Goal: Information Seeking & Learning: Learn about a topic

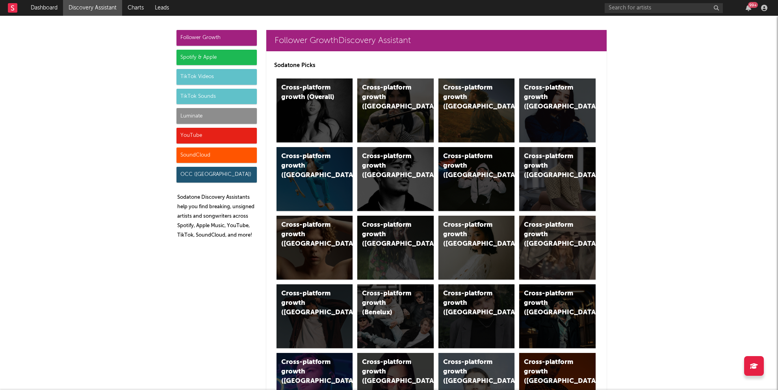
click at [215, 120] on div "Luminate" at bounding box center [216, 116] width 80 height 16
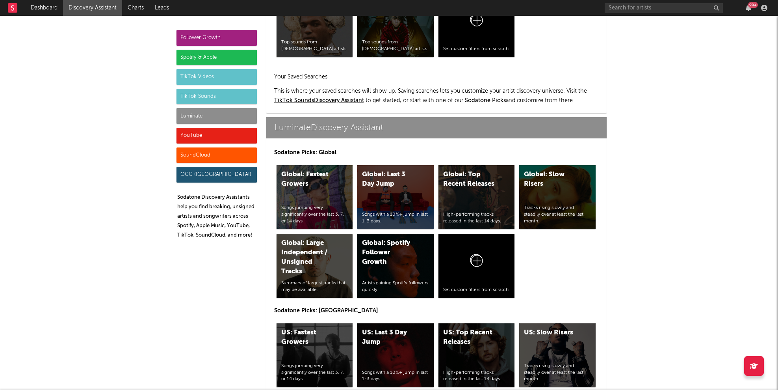
scroll to position [3497, 0]
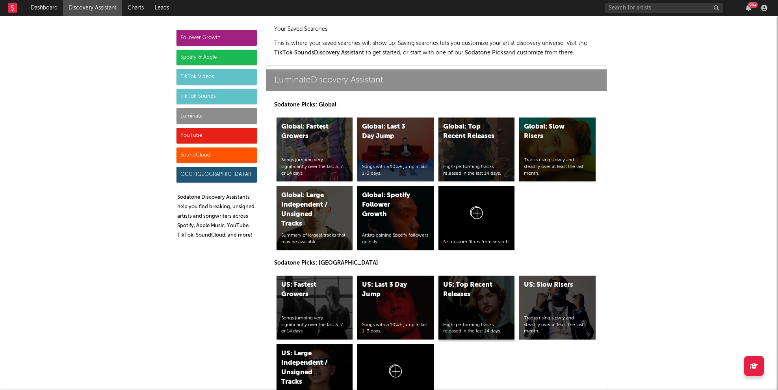
click at [476, 275] on div "US: Top Recent Releases High-performing tracks released in the last 14 days." at bounding box center [476, 307] width 76 height 64
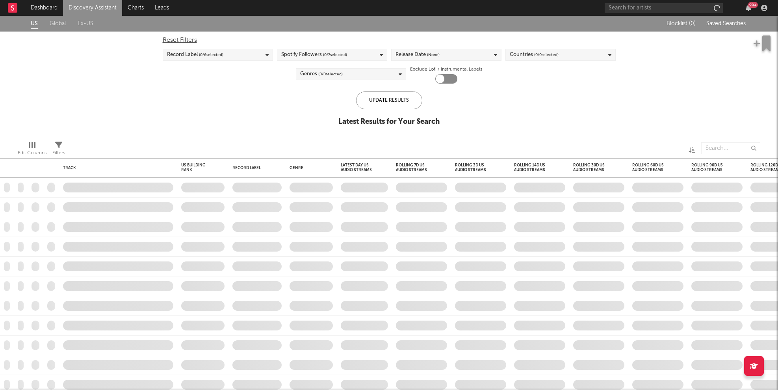
checkbox input "true"
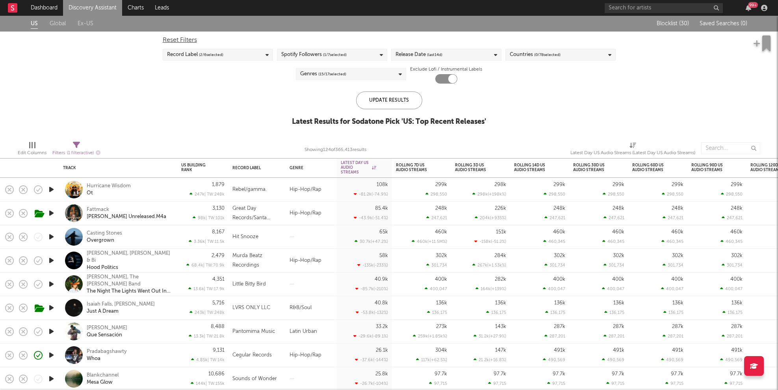
click at [96, 10] on link "Discovery Assistant" at bounding box center [92, 8] width 59 height 16
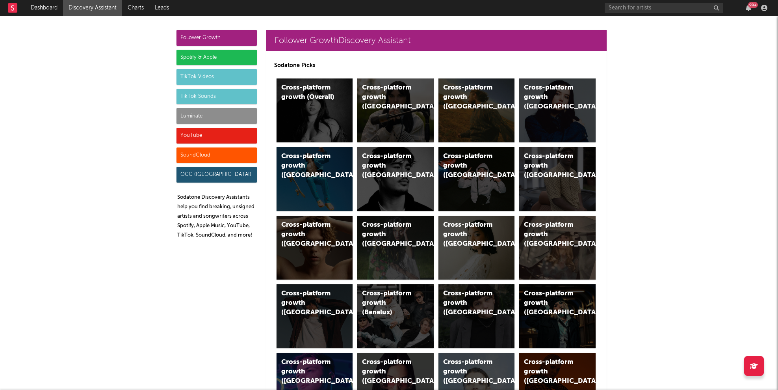
click at [198, 119] on div "Luminate" at bounding box center [216, 116] width 80 height 16
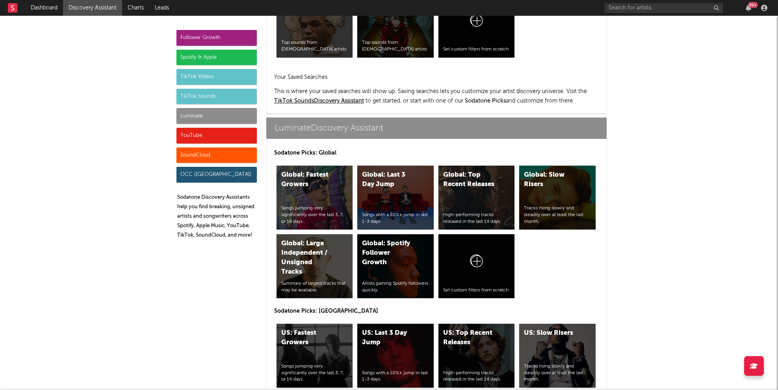
scroll to position [3497, 0]
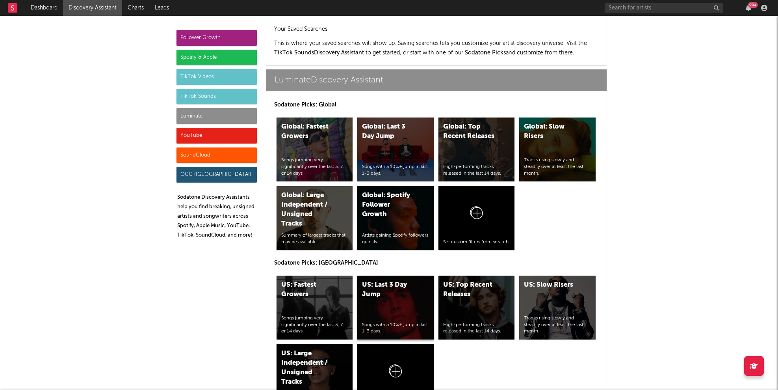
click at [385, 280] on div "US: Last 3 Day Jump" at bounding box center [389, 289] width 54 height 19
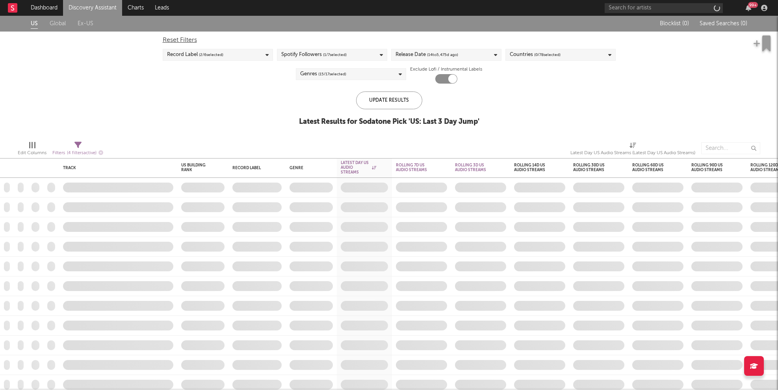
checkbox input "true"
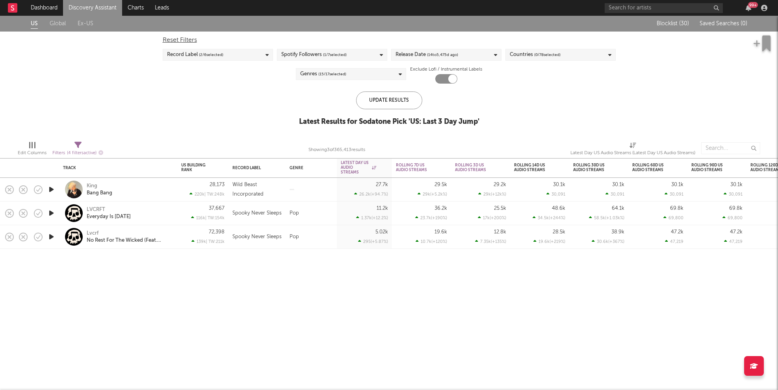
click at [102, 10] on link "Discovery Assistant" at bounding box center [92, 8] width 59 height 16
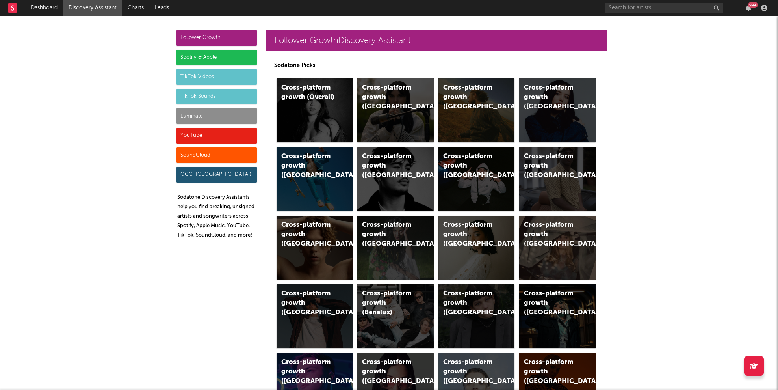
click at [228, 108] on div "Luminate" at bounding box center [216, 116] width 80 height 16
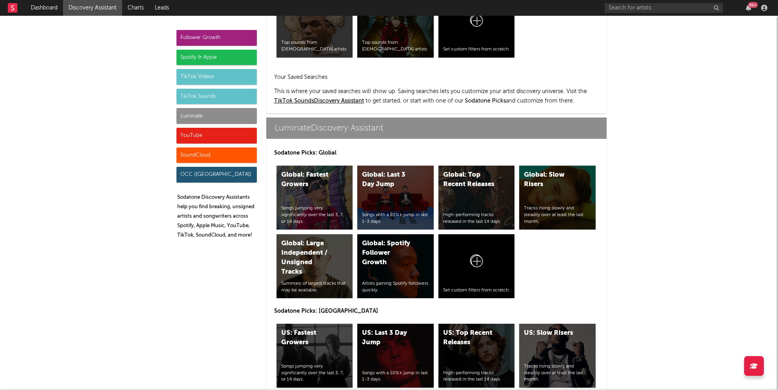
scroll to position [3497, 0]
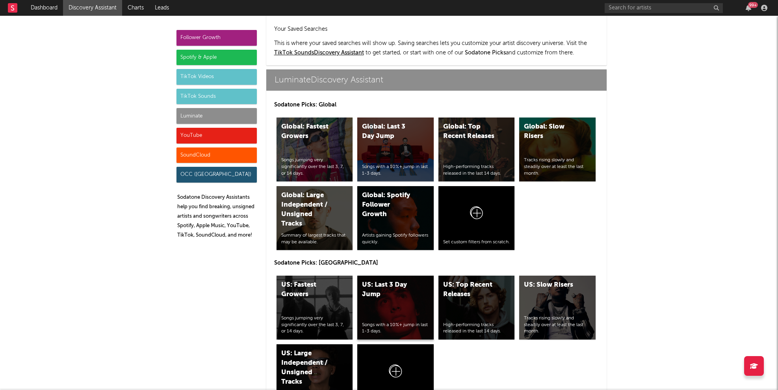
click at [422, 280] on div "US: Last 3 Day Jump Songs with a 10%+ jump in last 1-3 days." at bounding box center [395, 307] width 76 height 64
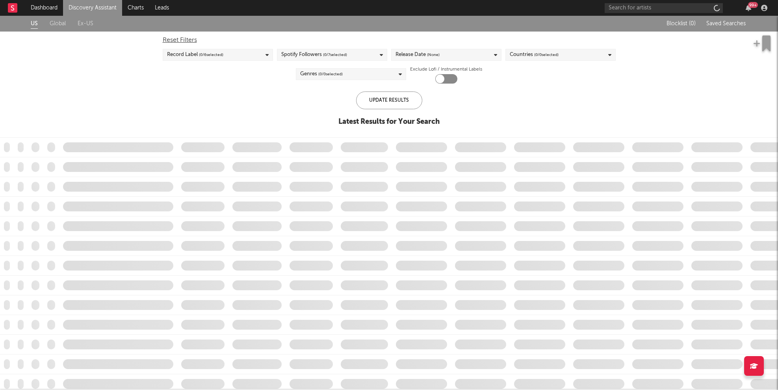
checkbox input "true"
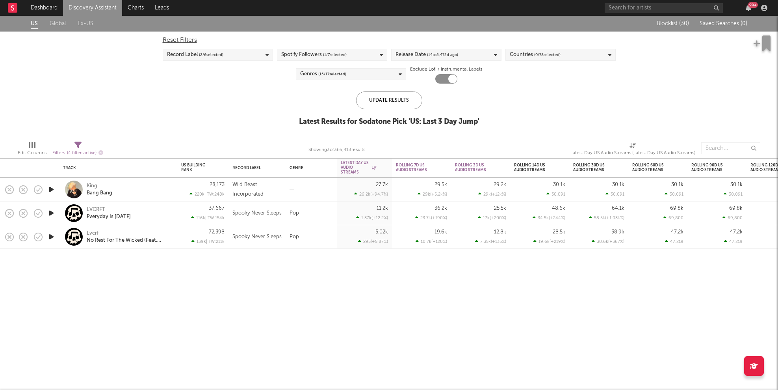
click at [88, 6] on link "Discovery Assistant" at bounding box center [92, 8] width 59 height 16
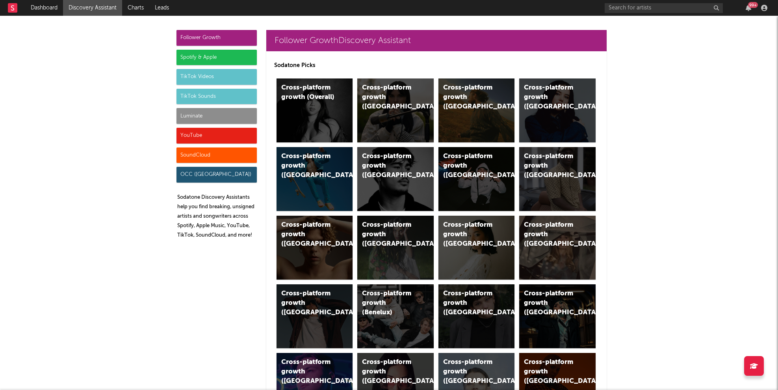
click at [204, 113] on div "Luminate" at bounding box center [216, 116] width 80 height 16
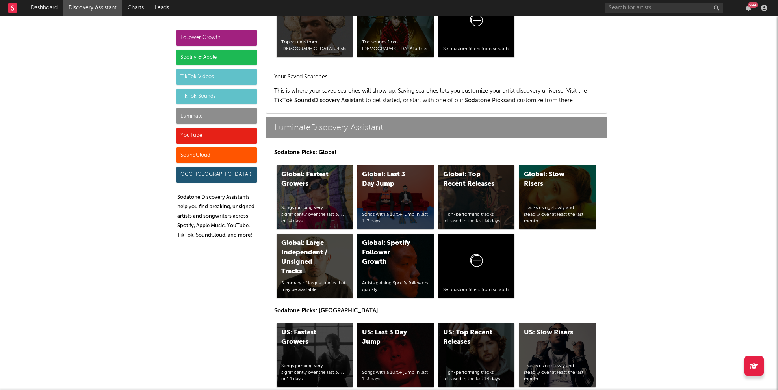
scroll to position [3497, 0]
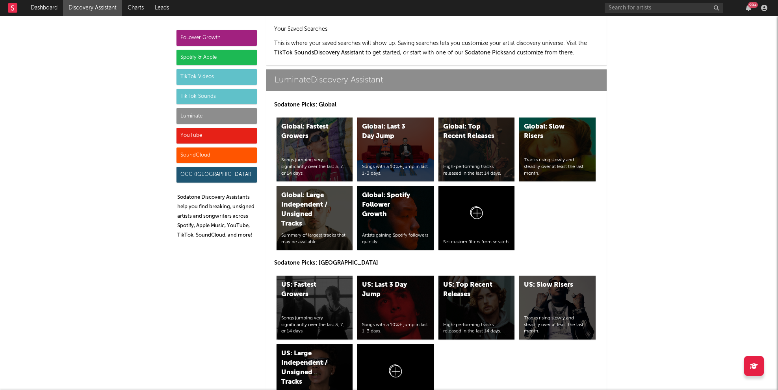
click at [207, 119] on div "Luminate" at bounding box center [216, 116] width 80 height 16
click at [323, 275] on div "US: Fastest Growers Songs jumping very significantly over the last 3, 7, or 14 …" at bounding box center [315, 307] width 76 height 64
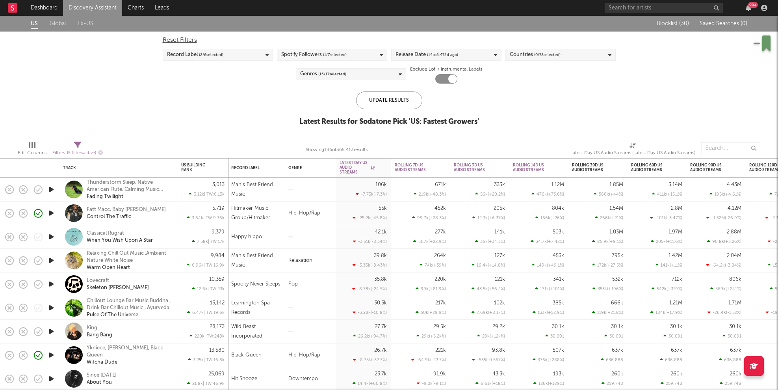
click at [164, 219] on div "Fatt Macc, Baby Mel Control The Traffic" at bounding box center [129, 213] width 85 height 14
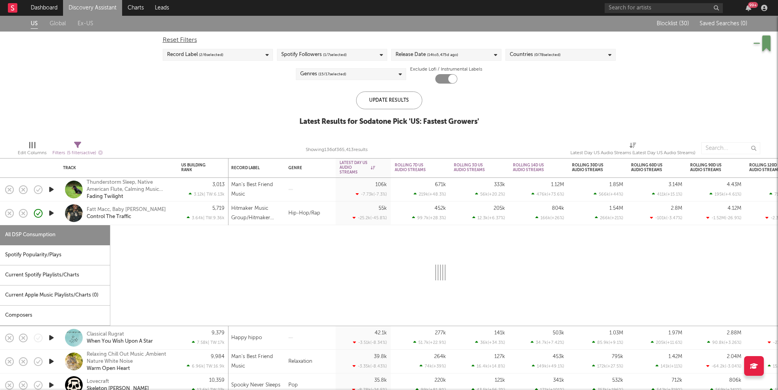
select select "6m"
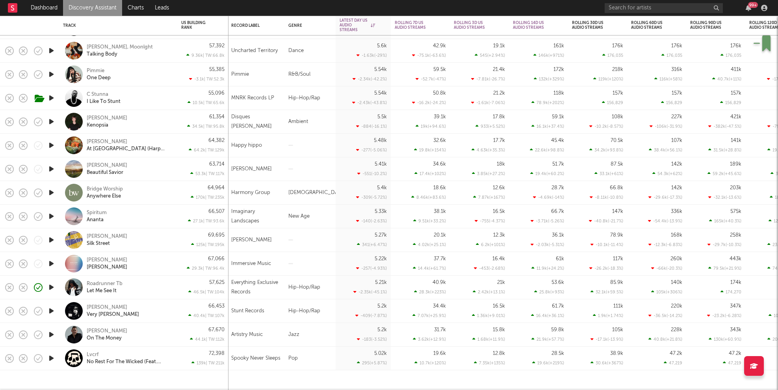
click at [53, 288] on icon "button" at bounding box center [51, 287] width 8 height 10
click at [102, 15] on link "Discovery Assistant" at bounding box center [92, 8] width 59 height 16
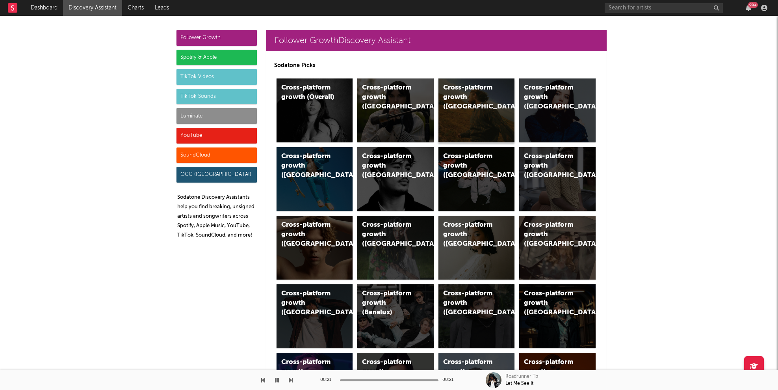
click at [476, 108] on div "Cross-platform growth ([GEOGRAPHIC_DATA])" at bounding box center [476, 110] width 76 height 64
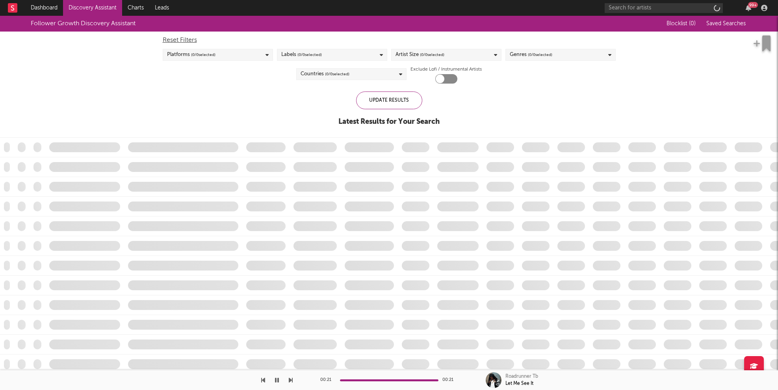
checkbox input "true"
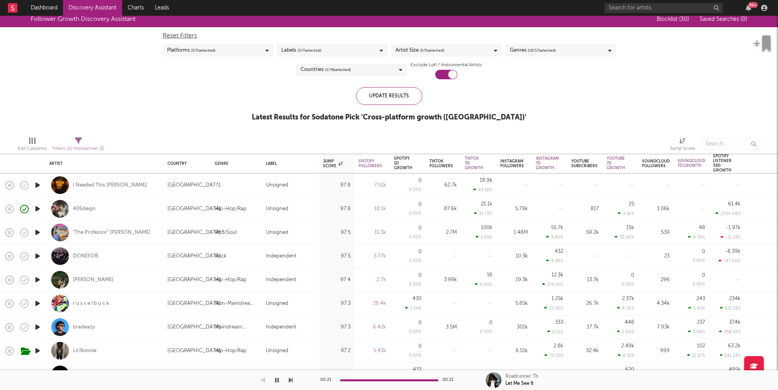
click at [35, 184] on icon "button" at bounding box center [37, 185] width 8 height 10
click at [93, 184] on div "I Needed This [PERSON_NAME]" at bounding box center [110, 185] width 74 height 7
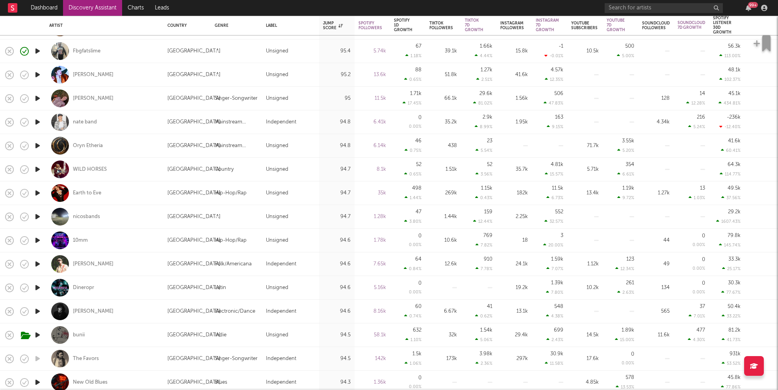
click at [39, 287] on icon "button" at bounding box center [37, 287] width 8 height 10
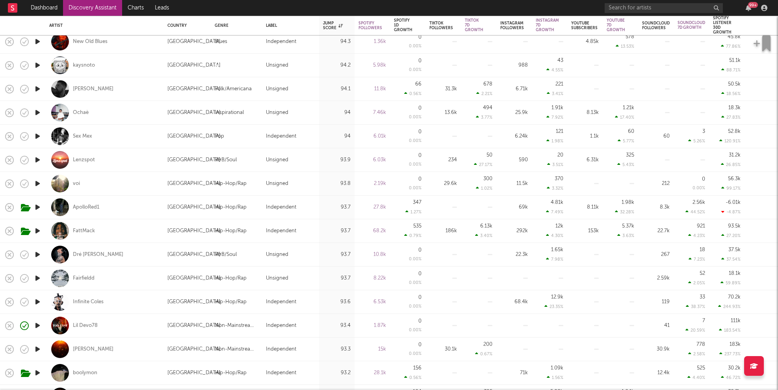
click at [38, 277] on icon "button" at bounding box center [37, 278] width 8 height 10
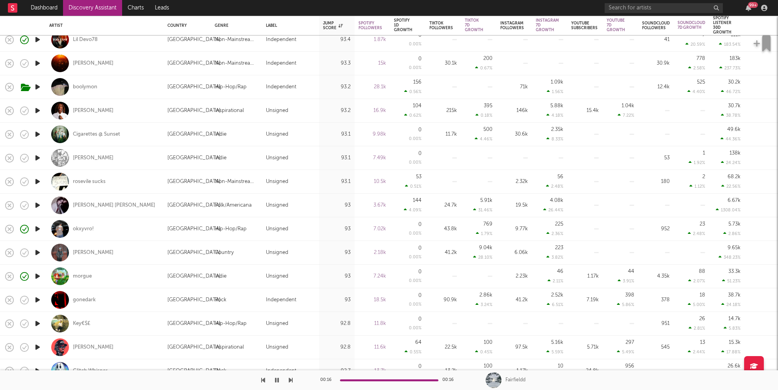
click at [36, 277] on icon "button" at bounding box center [37, 276] width 8 height 10
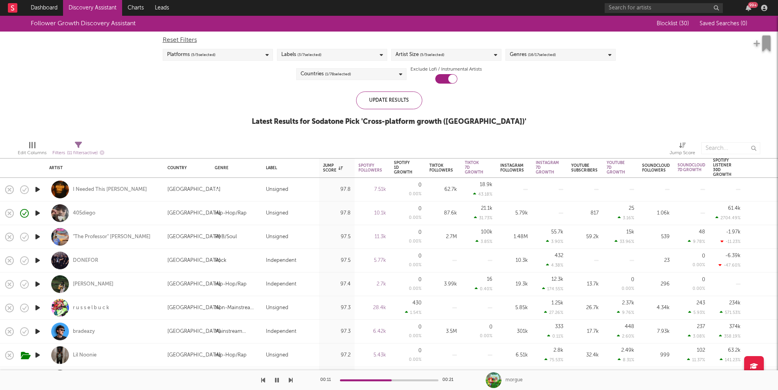
click at [106, 7] on link "Discovery Assistant" at bounding box center [92, 8] width 59 height 16
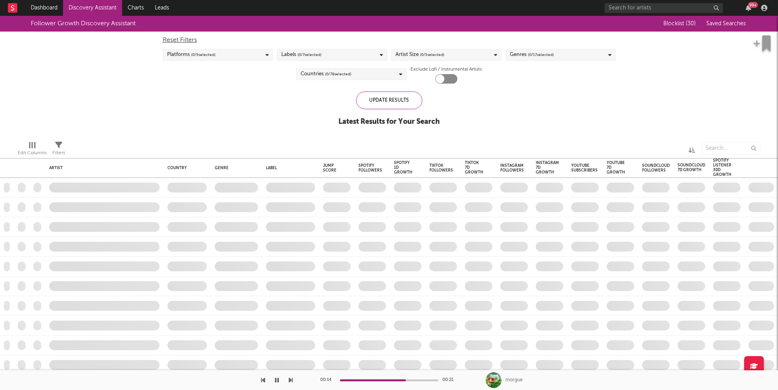
checkbox input "true"
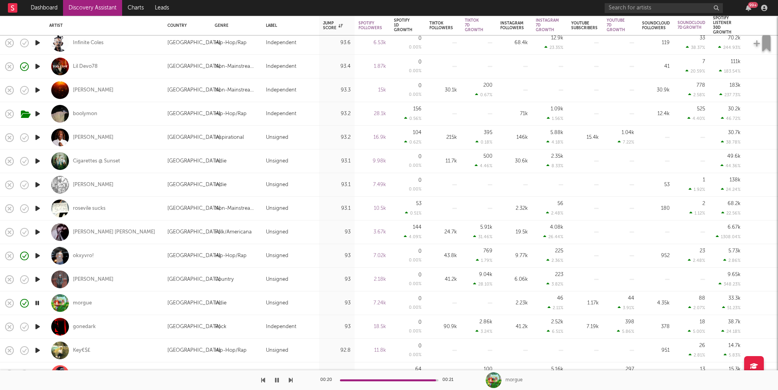
click at [77, 298] on div "morgue" at bounding box center [104, 302] width 110 height 23
select select "1w"
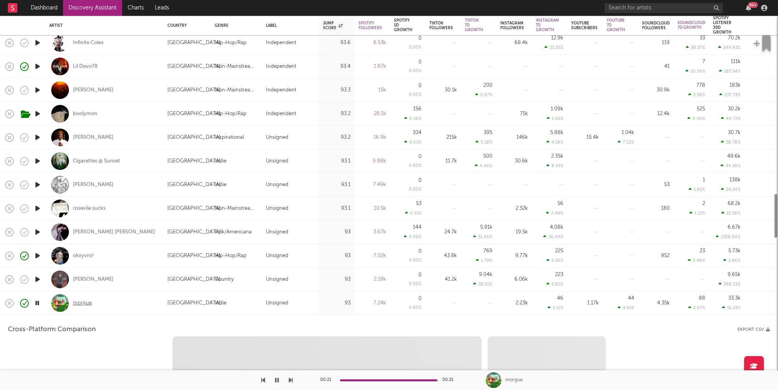
select select "1w"
click at [79, 302] on div "morgue" at bounding box center [82, 302] width 19 height 7
select select "1m"
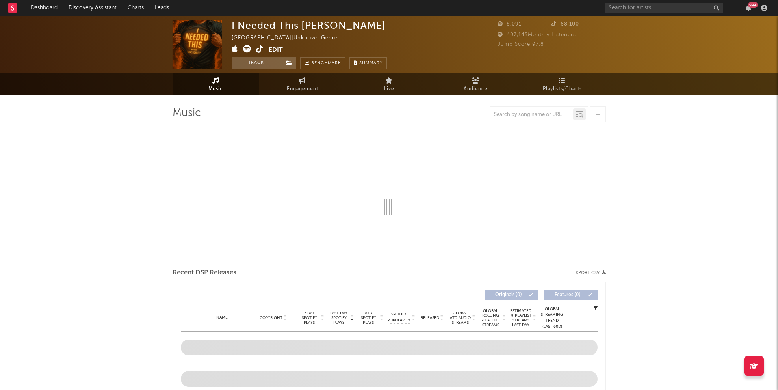
select select "1w"
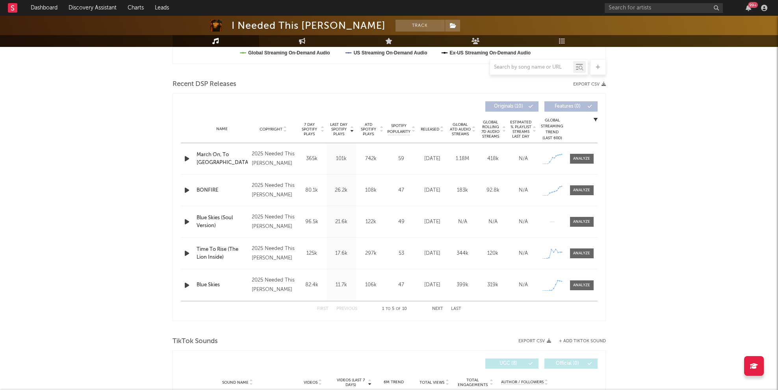
scroll to position [278, 0]
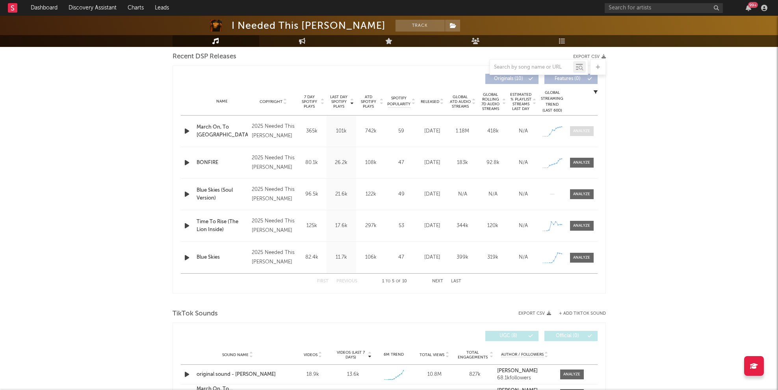
click at [588, 131] on div at bounding box center [581, 131] width 17 height 6
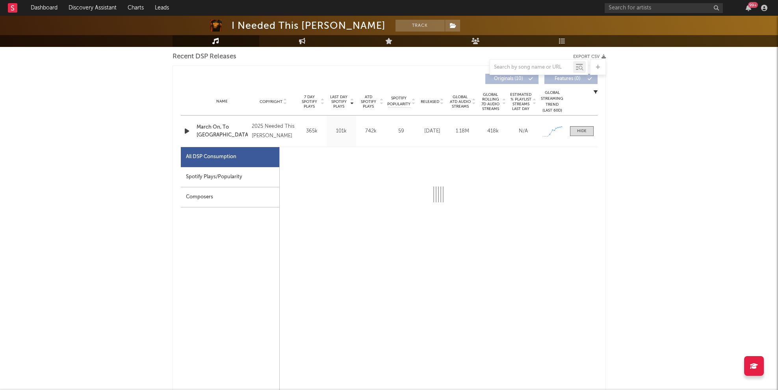
select select "1w"
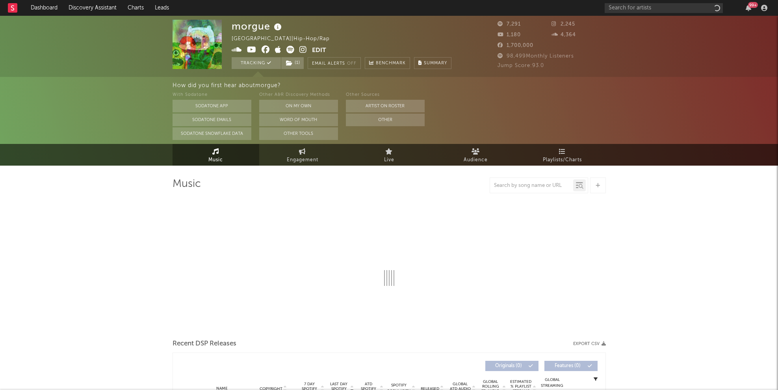
select select "1w"
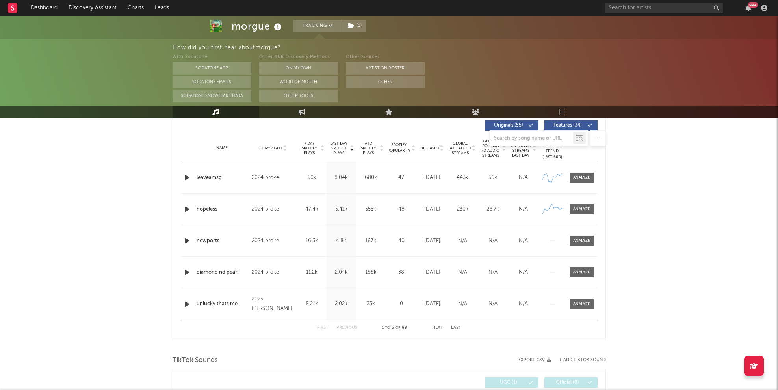
scroll to position [302, 0]
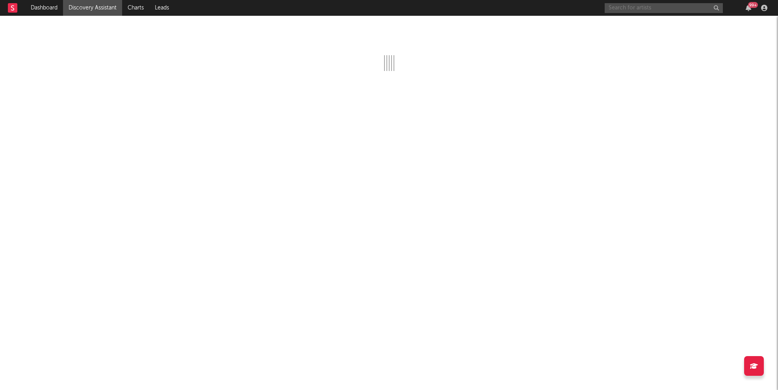
click at [649, 12] on input "text" at bounding box center [664, 8] width 118 height 10
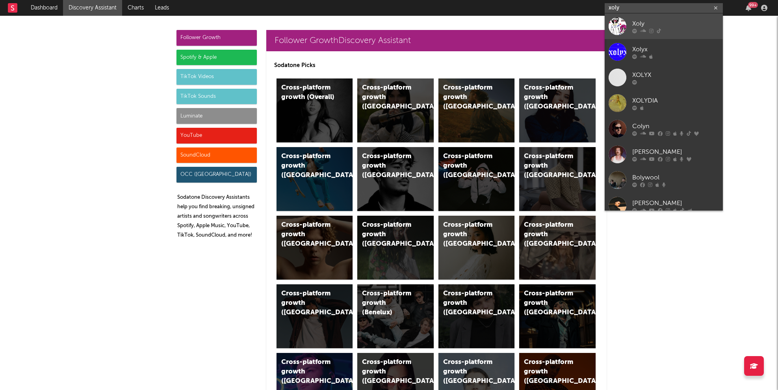
type input "xoly"
click at [643, 31] on icon at bounding box center [643, 30] width 6 height 5
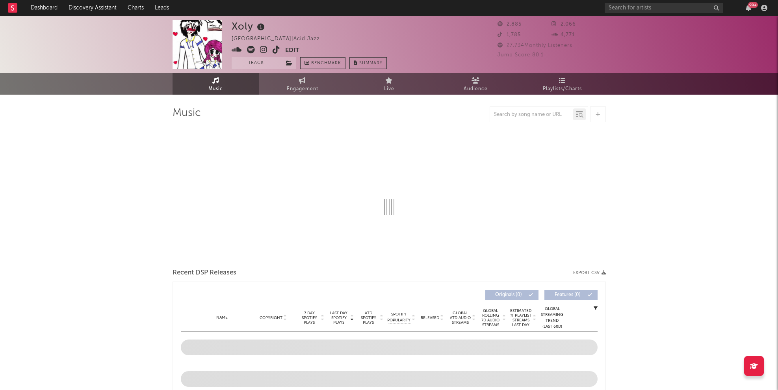
select select "1w"
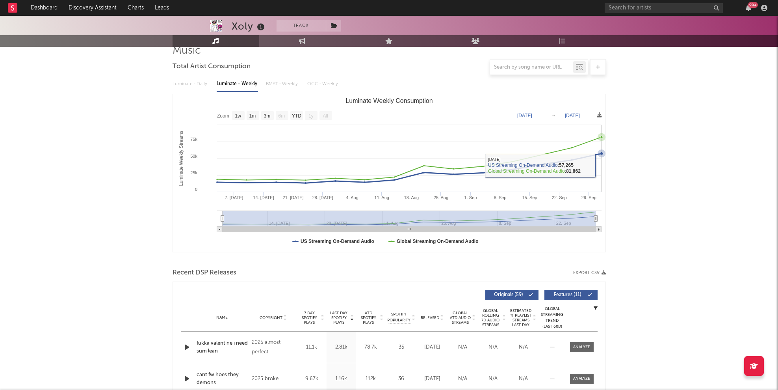
scroll to position [61, 0]
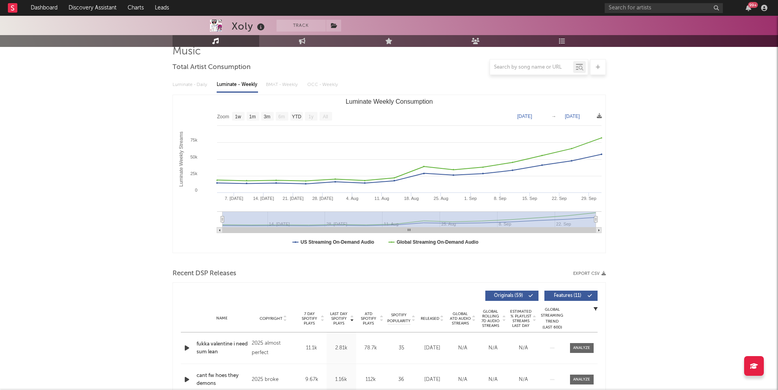
click at [185, 348] on icon "button" at bounding box center [187, 348] width 8 height 10
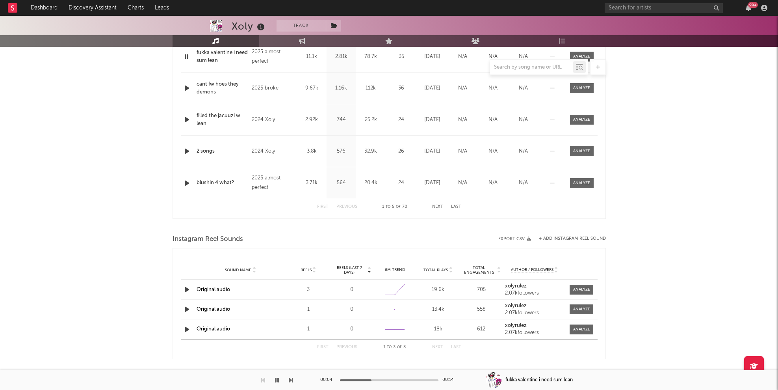
scroll to position [0, 0]
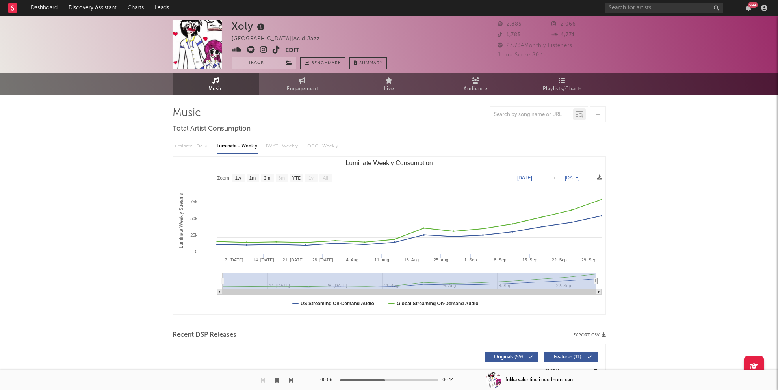
click at [264, 52] on icon at bounding box center [263, 50] width 7 height 8
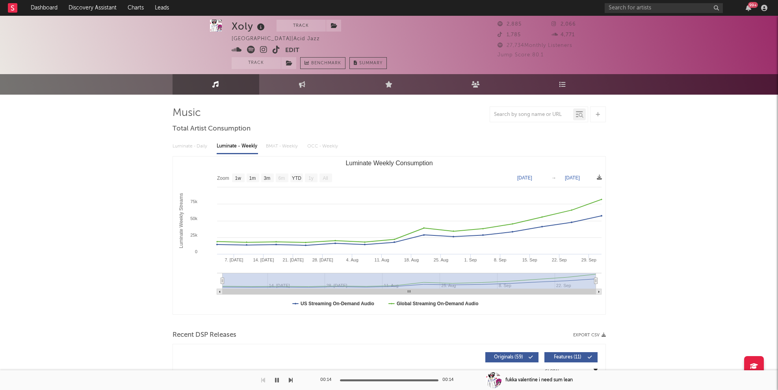
scroll to position [193, 0]
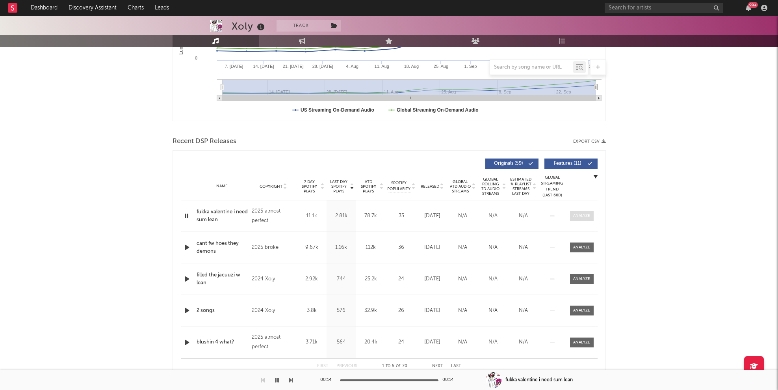
click at [588, 214] on div at bounding box center [581, 216] width 17 height 6
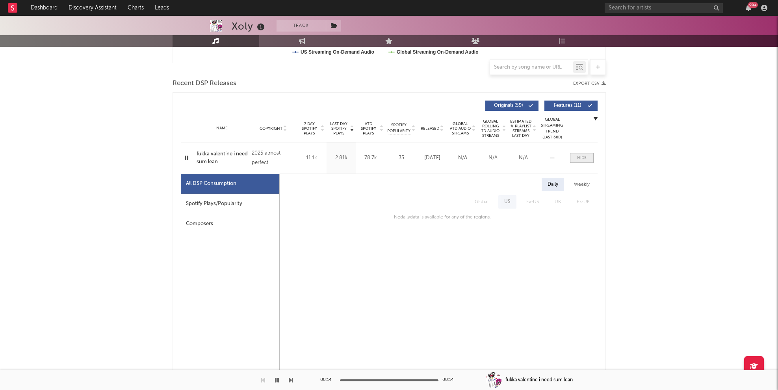
scroll to position [257, 0]
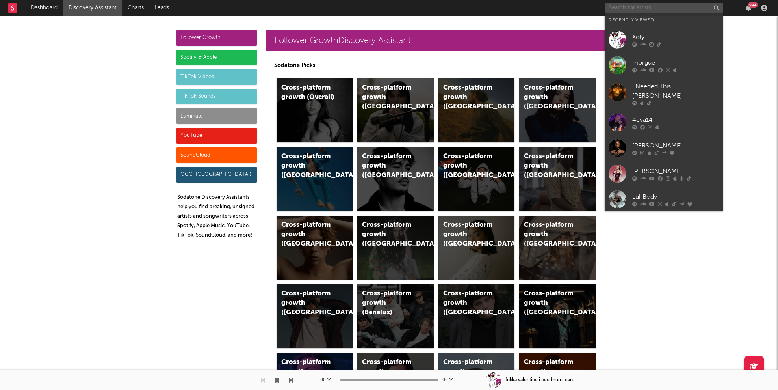
click at [661, 8] on input "text" at bounding box center [664, 8] width 118 height 10
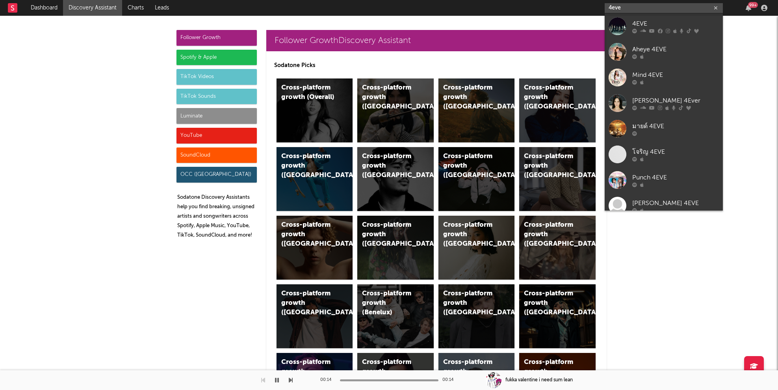
type input "4eve"
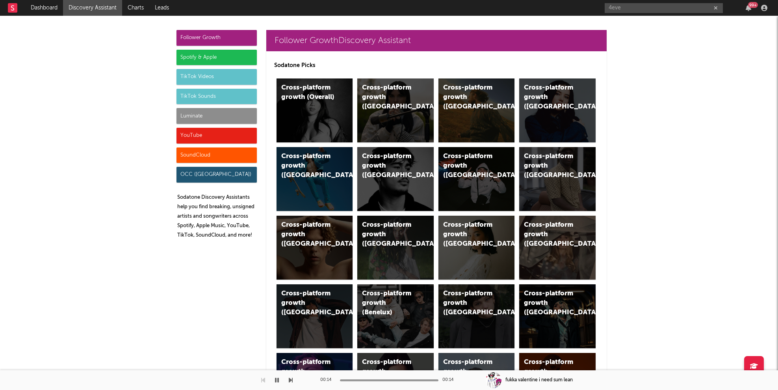
click at [211, 113] on div "Luminate" at bounding box center [216, 116] width 80 height 16
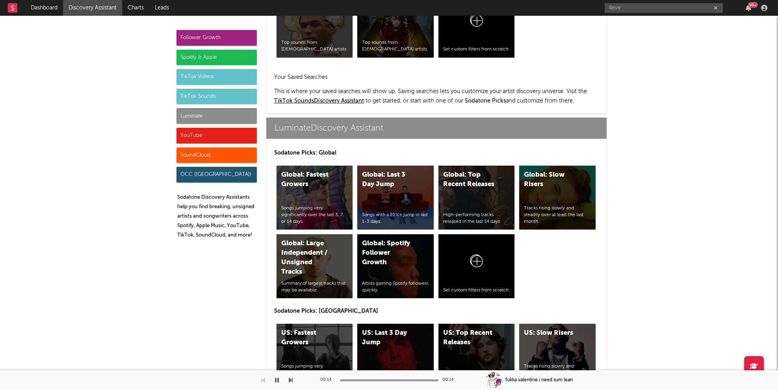
scroll to position [3497, 0]
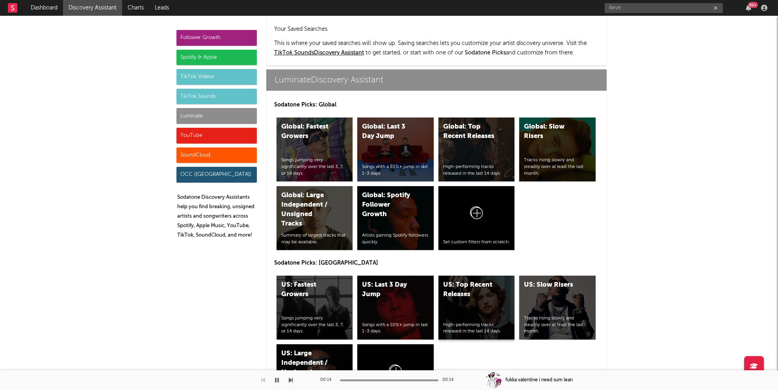
click at [485, 275] on div "US: Top Recent Releases High-performing tracks released in the last 14 days." at bounding box center [476, 307] width 76 height 64
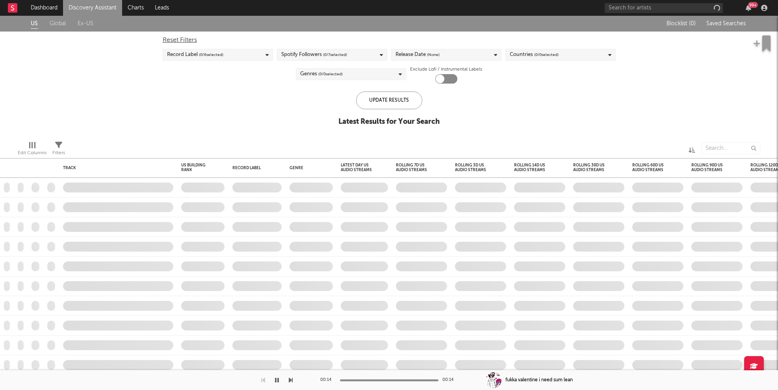
checkbox input "true"
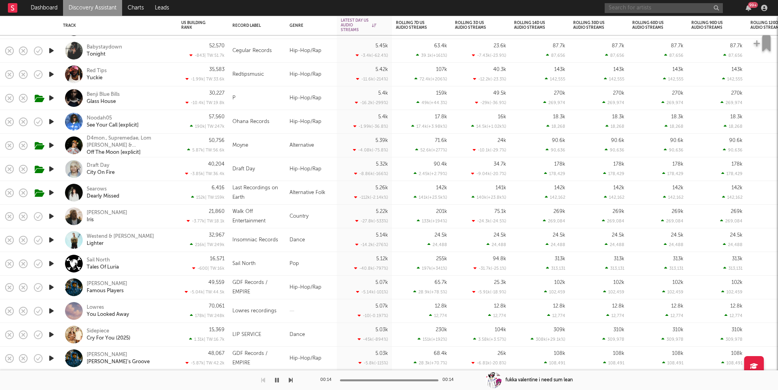
click at [620, 9] on input "text" at bounding box center [664, 8] width 118 height 10
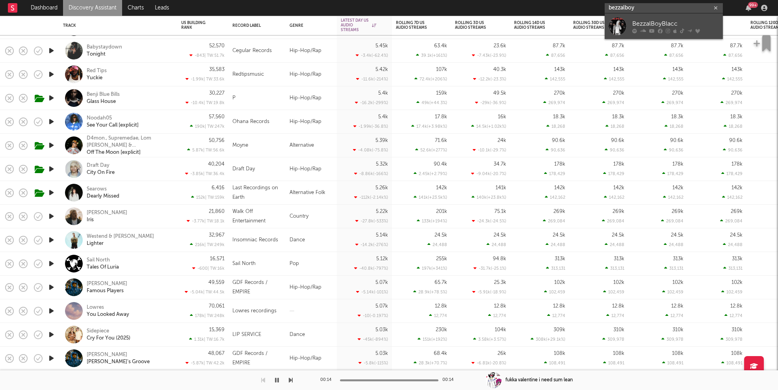
type input "bezzalboy"
click at [634, 28] on icon at bounding box center [634, 30] width 5 height 5
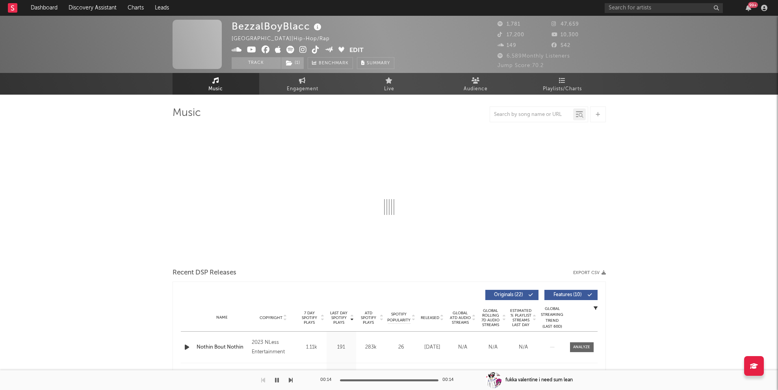
select select "6m"
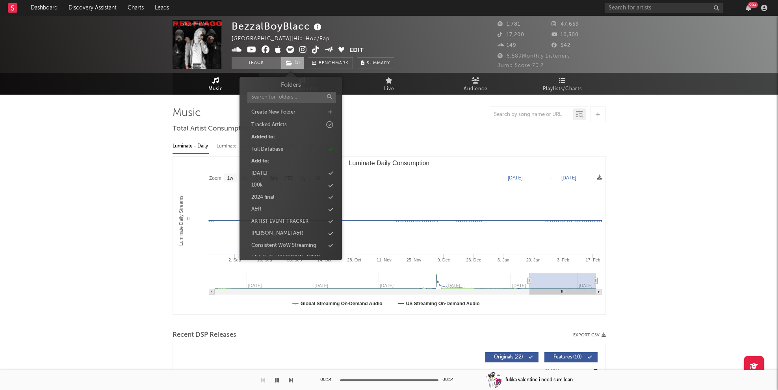
click at [294, 61] on span "( 1 )" at bounding box center [292, 63] width 23 height 12
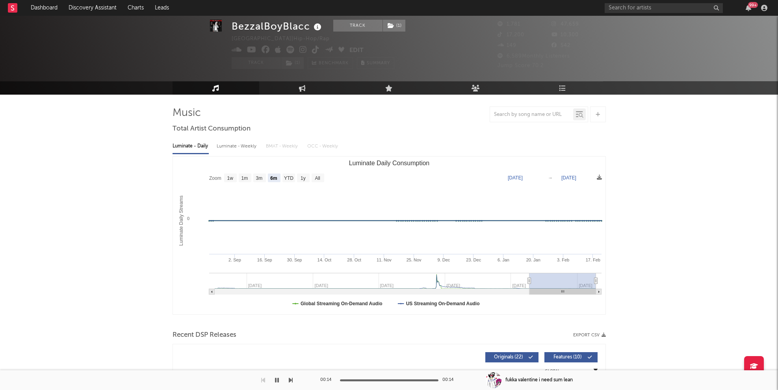
scroll to position [167, 0]
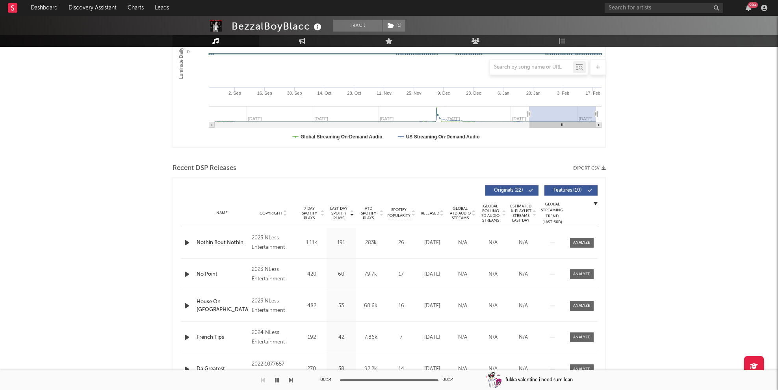
click at [187, 245] on icon "button" at bounding box center [187, 243] width 8 height 10
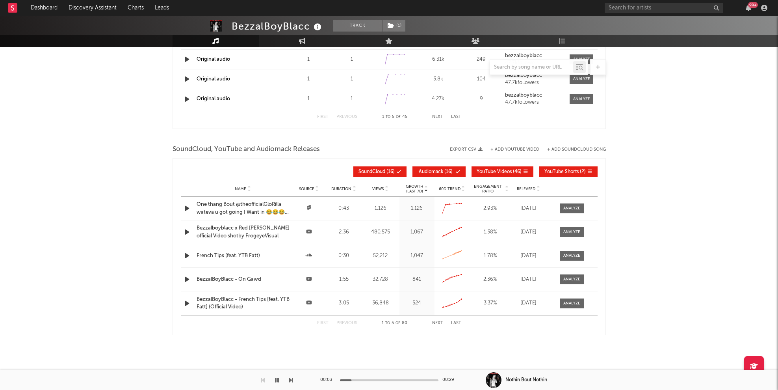
scroll to position [624, 0]
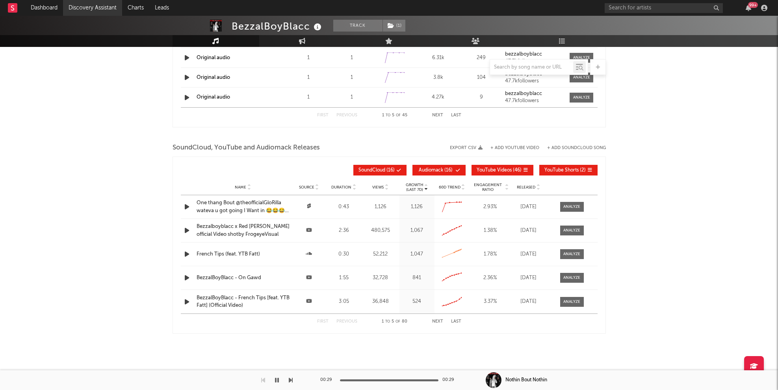
click at [98, 15] on link "Discovery Assistant" at bounding box center [92, 8] width 59 height 16
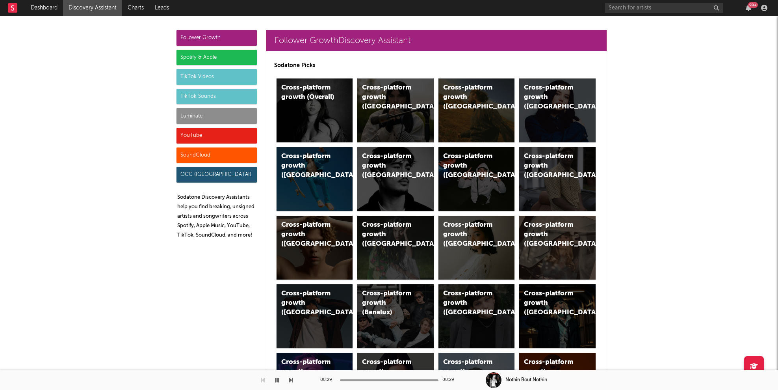
click at [205, 136] on div "YouTube" at bounding box center [216, 136] width 80 height 16
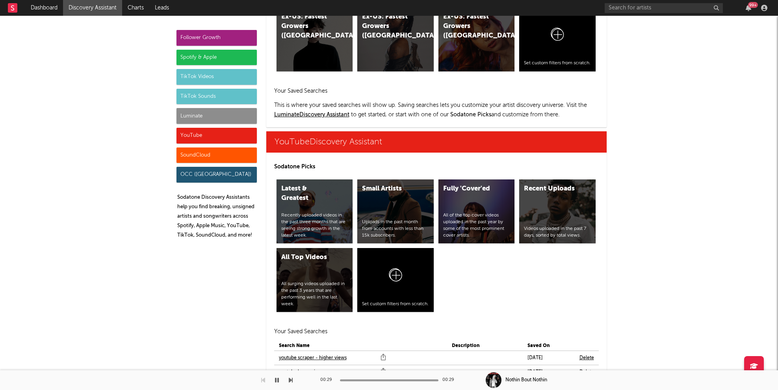
scroll to position [4485, 0]
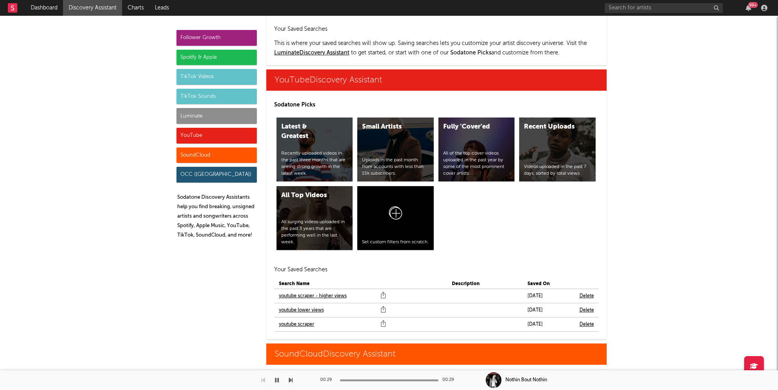
click at [301, 319] on link "youtube scraper" at bounding box center [296, 323] width 35 height 9
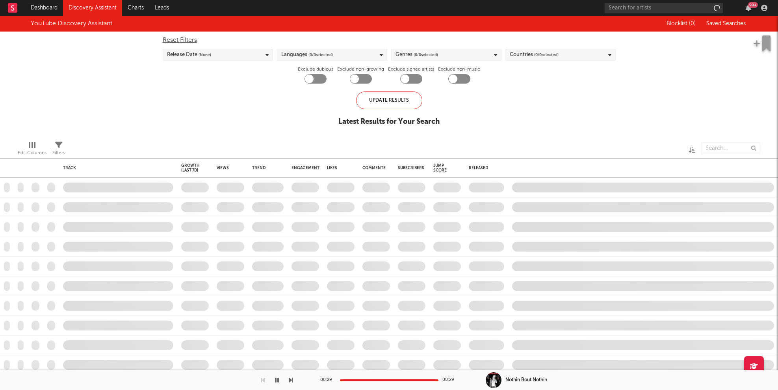
checkbox input "true"
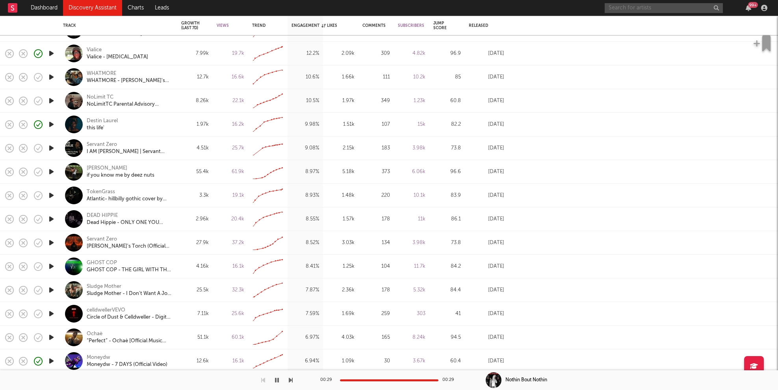
click at [646, 6] on input "text" at bounding box center [664, 8] width 118 height 10
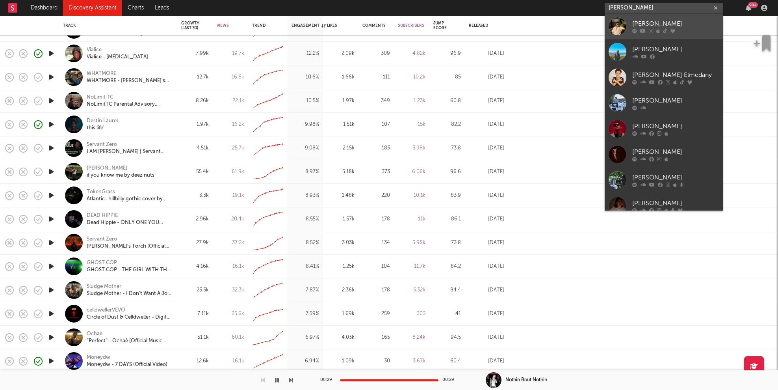
type input "samer"
click at [646, 22] on div "Samer" at bounding box center [675, 23] width 87 height 9
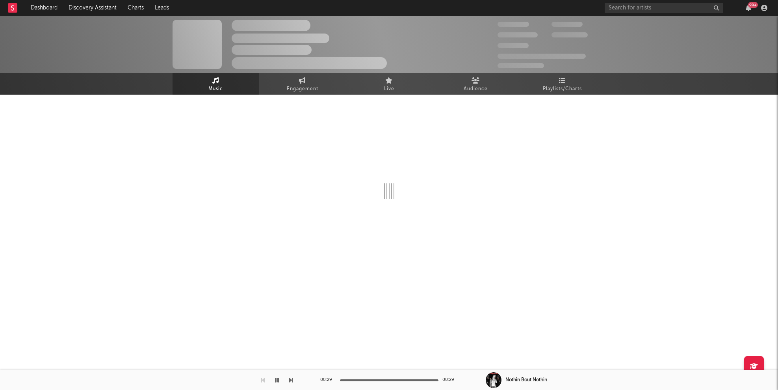
select select "6m"
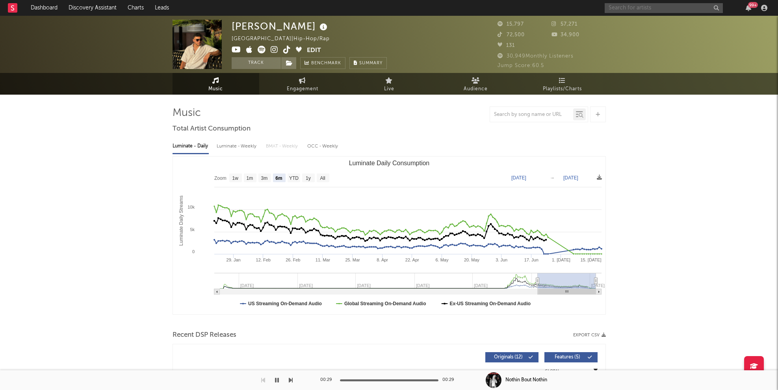
click at [652, 4] on input "text" at bounding box center [664, 8] width 118 height 10
type input "mike malagies"
click at [659, 19] on link "Mike Malagies" at bounding box center [664, 26] width 118 height 26
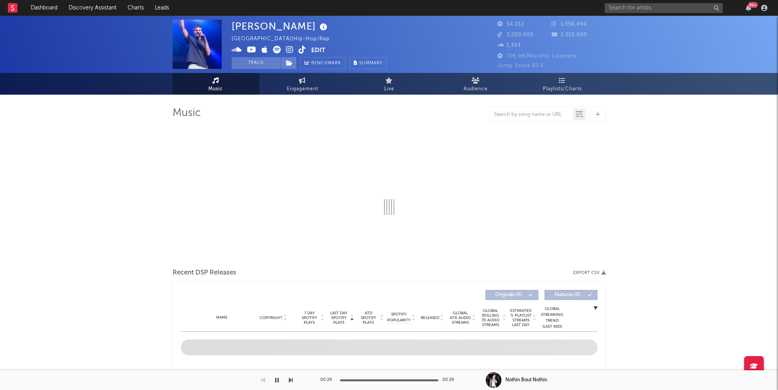
select select "6m"
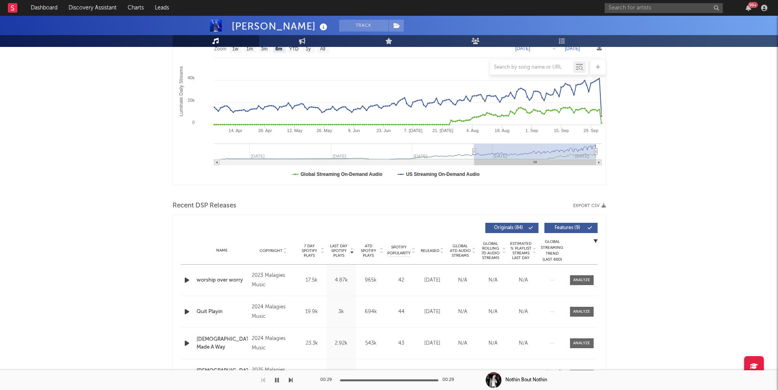
scroll to position [132, 0]
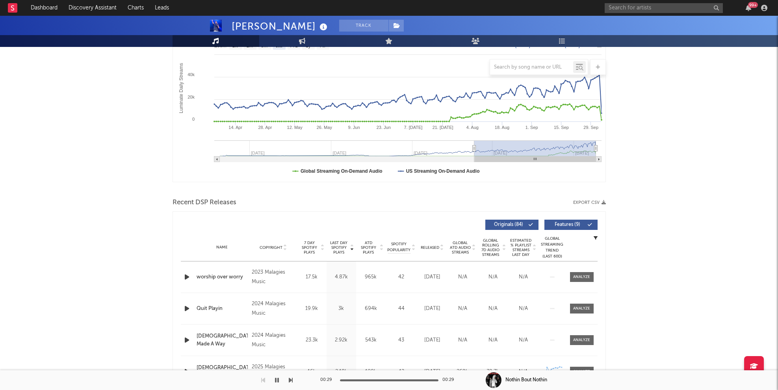
click at [184, 275] on icon "button" at bounding box center [187, 277] width 8 height 10
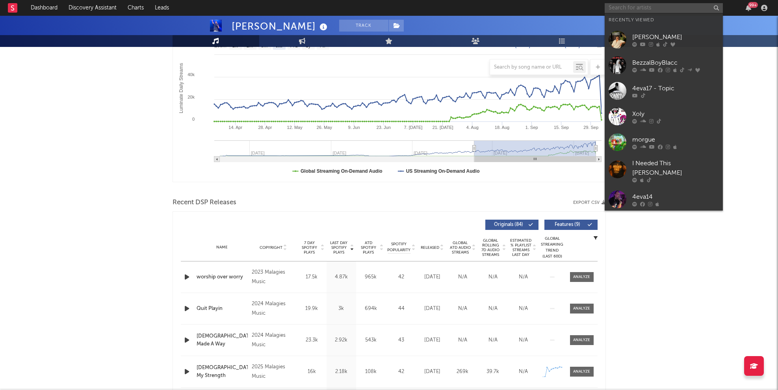
click at [655, 4] on input "text" at bounding box center [664, 8] width 118 height 10
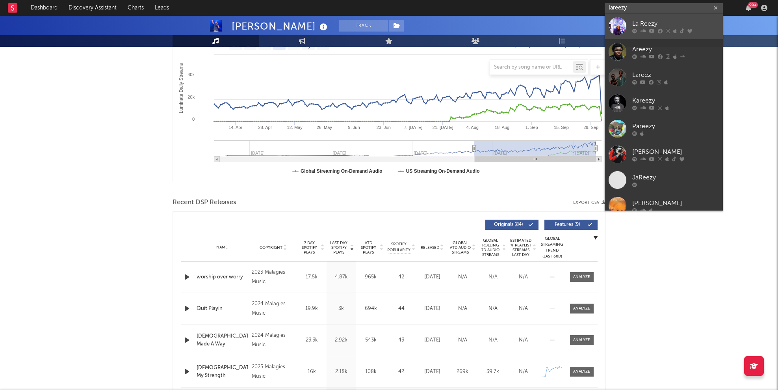
type input "lareezy"
click at [650, 24] on div "La Reezy" at bounding box center [675, 23] width 87 height 9
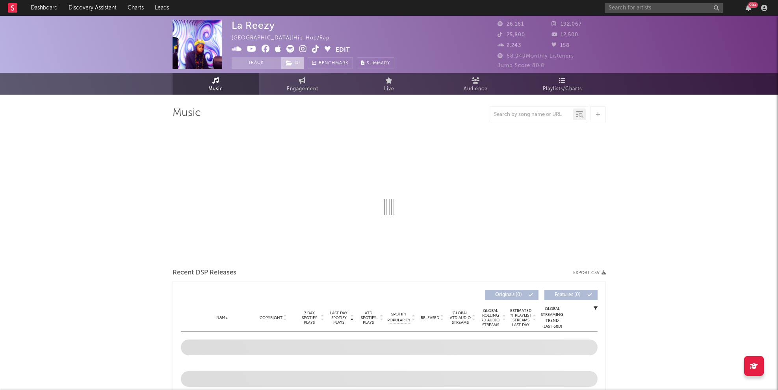
select select "6m"
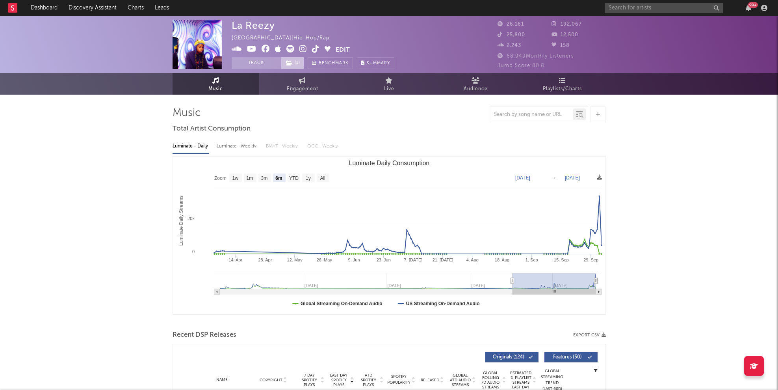
click at [298, 62] on span "( 1 )" at bounding box center [292, 63] width 23 height 12
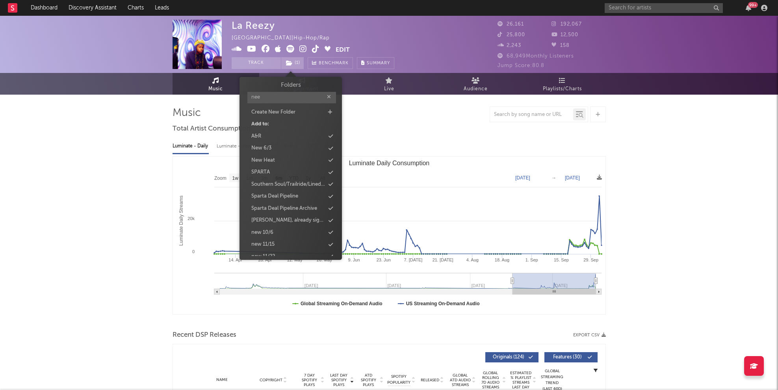
type input "nee"
click at [291, 60] on icon at bounding box center [289, 63] width 7 height 6
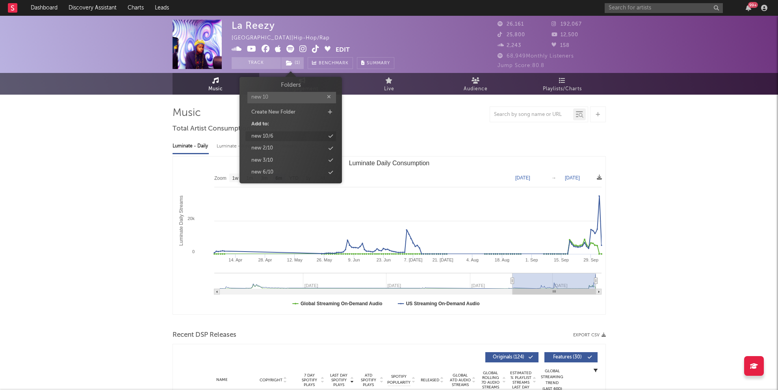
type input "new 10"
click at [270, 135] on div "new 10/6" at bounding box center [262, 136] width 22 height 8
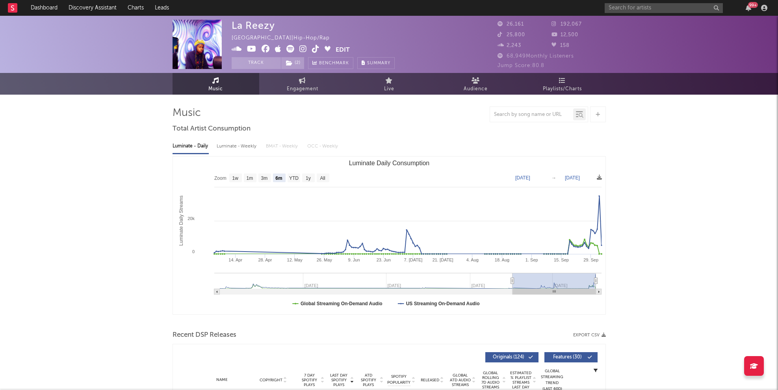
click at [624, 8] on input "text" at bounding box center [664, 8] width 118 height 10
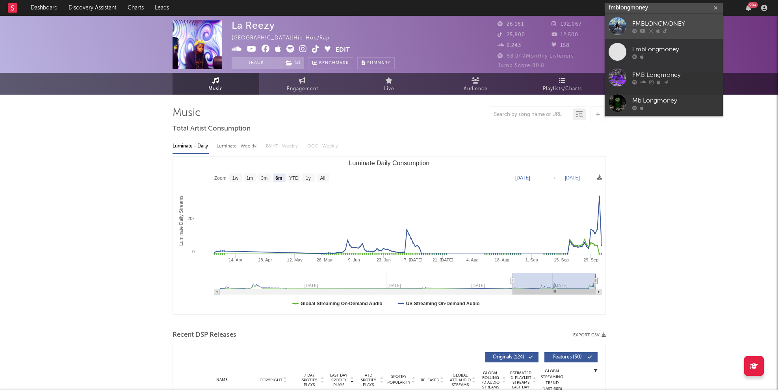
type input "fmblongmoney"
drag, startPoint x: 654, startPoint y: 32, endPoint x: 692, endPoint y: 7, distance: 45.6
click at [654, 32] on div at bounding box center [675, 30] width 87 height 5
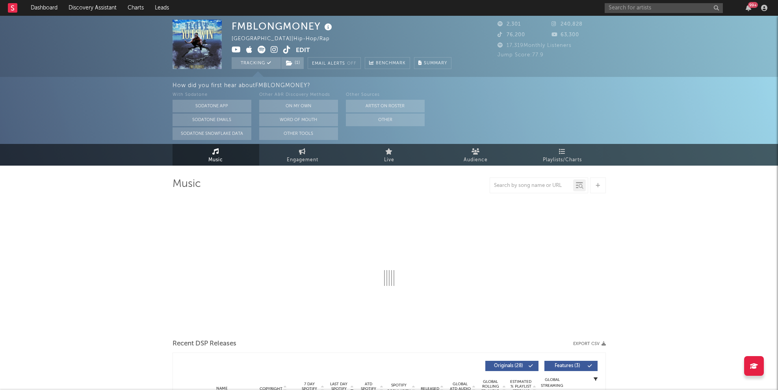
select select "6m"
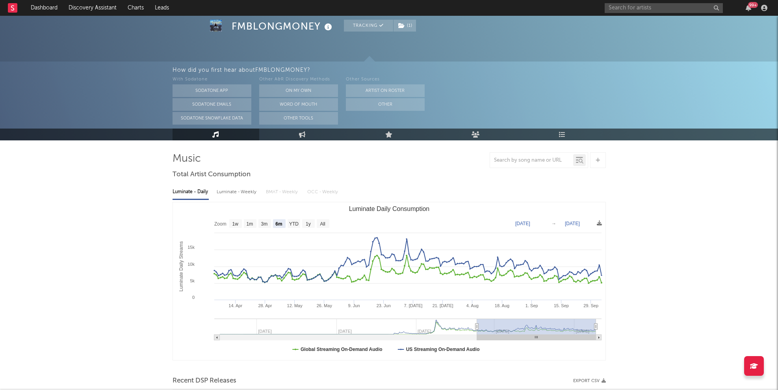
scroll to position [34, 0]
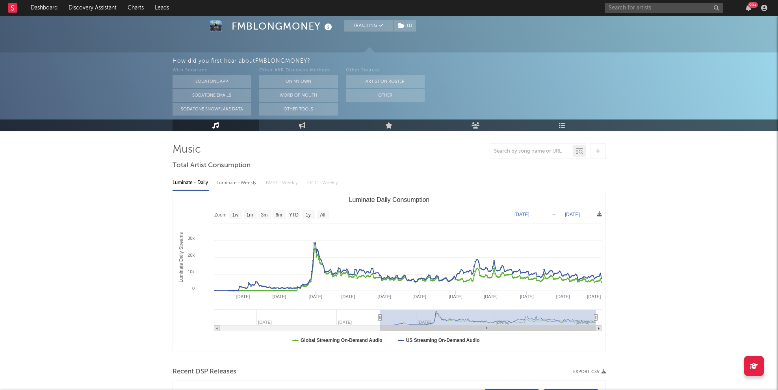
type input "2024-11-05"
drag, startPoint x: 476, startPoint y: 316, endPoint x: 379, endPoint y: 316, distance: 97.3
click at [379, 316] on icon "Luminate Daily Consumption" at bounding box center [379, 317] width 3 height 6
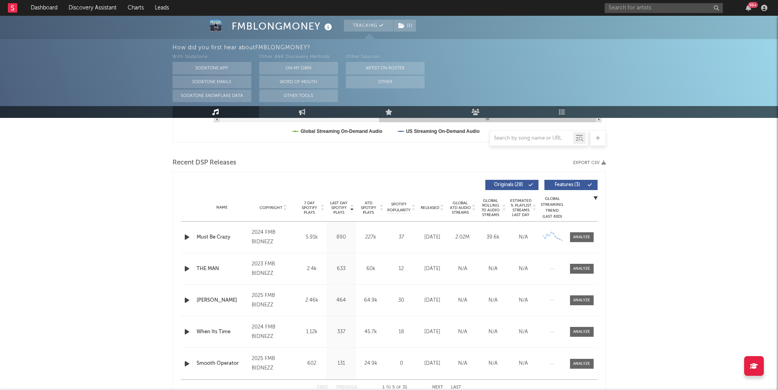
scroll to position [253, 0]
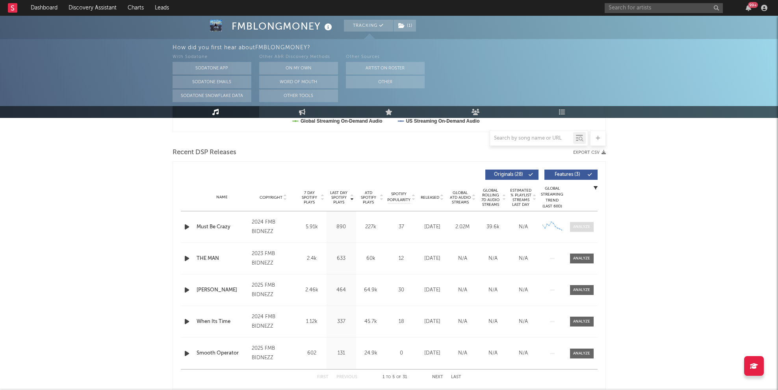
click at [583, 223] on span at bounding box center [582, 227] width 24 height 10
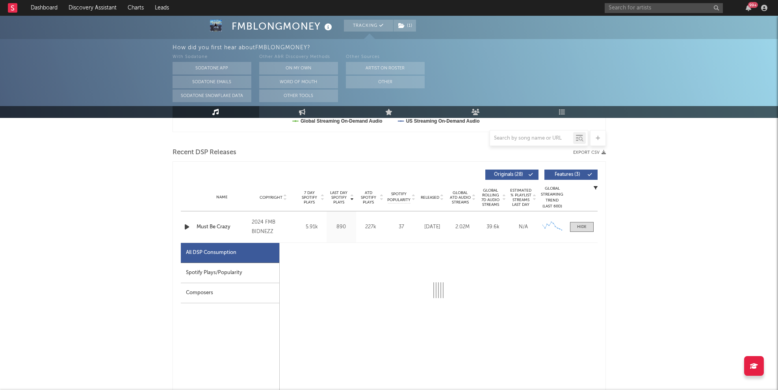
select select "6m"
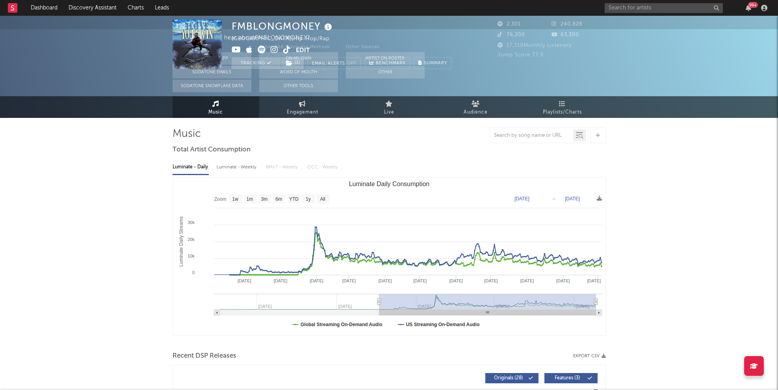
scroll to position [0, 0]
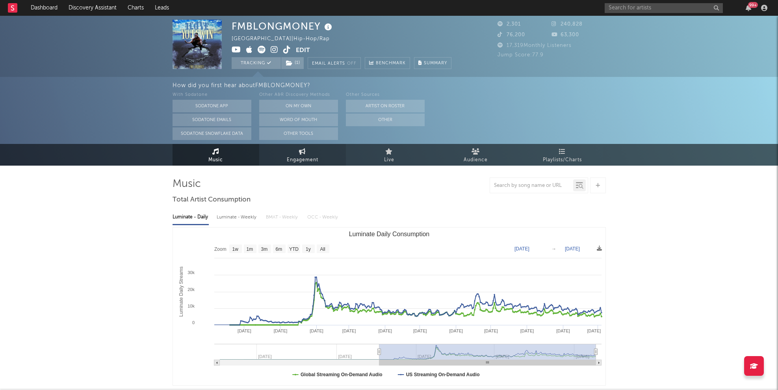
click at [285, 156] on link "Engagement" at bounding box center [302, 155] width 87 height 22
select select "1w"
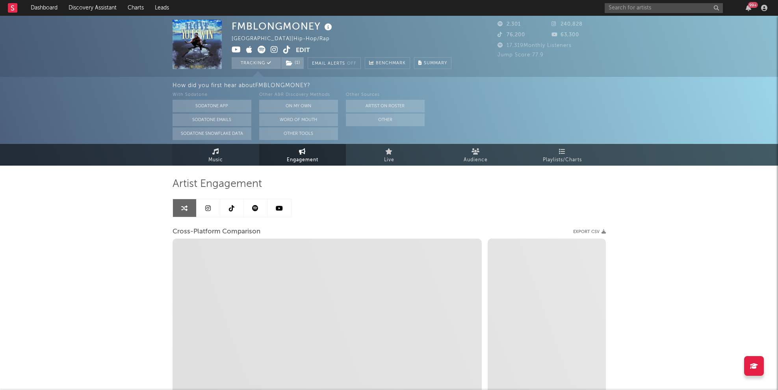
click at [214, 153] on icon at bounding box center [215, 151] width 7 height 6
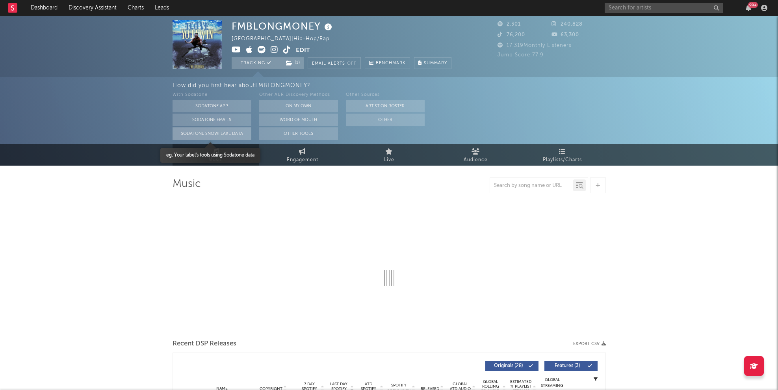
select select "6m"
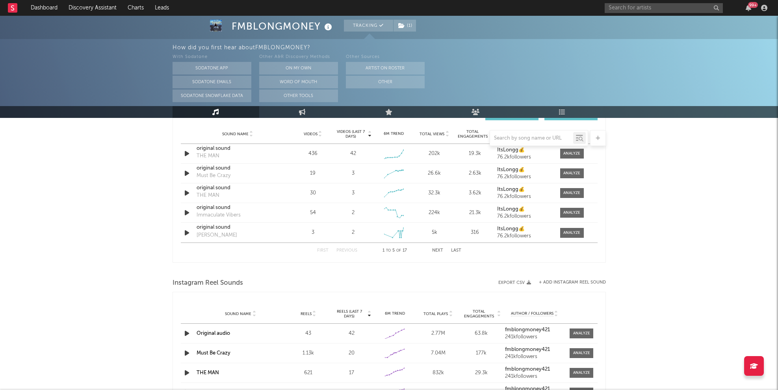
scroll to position [530, 0]
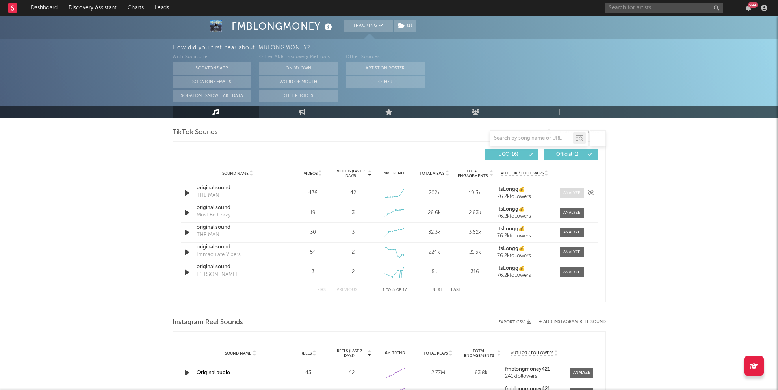
click at [567, 189] on span at bounding box center [572, 193] width 24 height 10
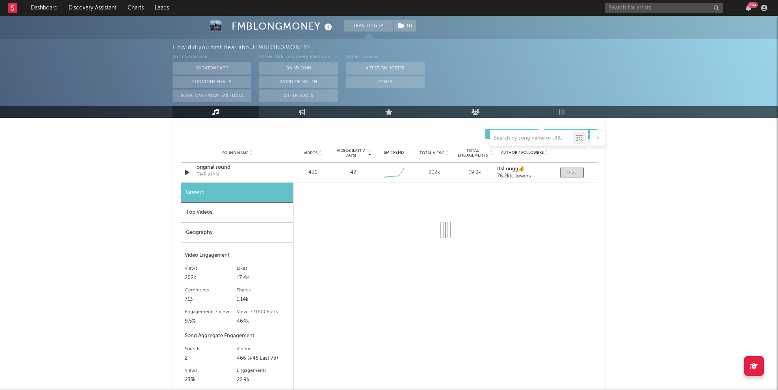
scroll to position [556, 0]
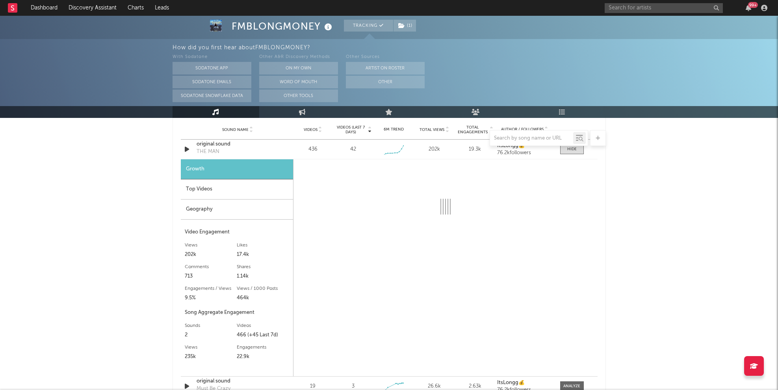
select select "6m"
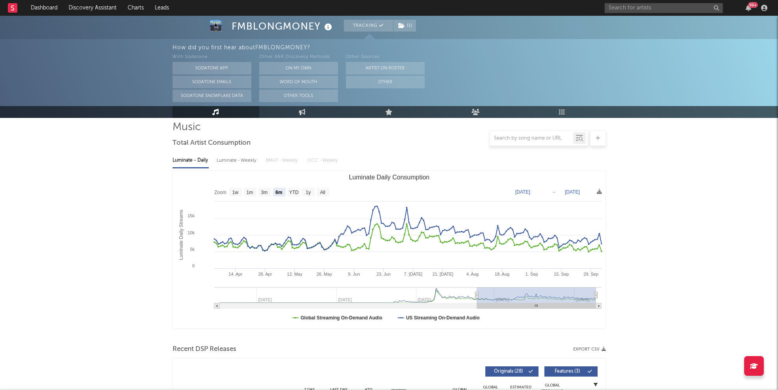
scroll to position [0, 0]
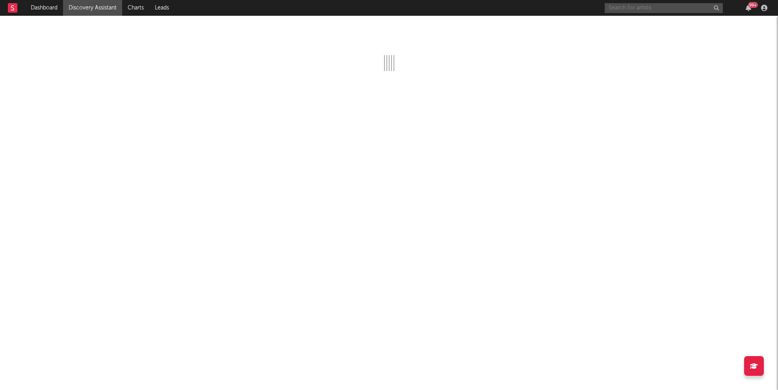
click at [636, 10] on input "text" at bounding box center [664, 8] width 118 height 10
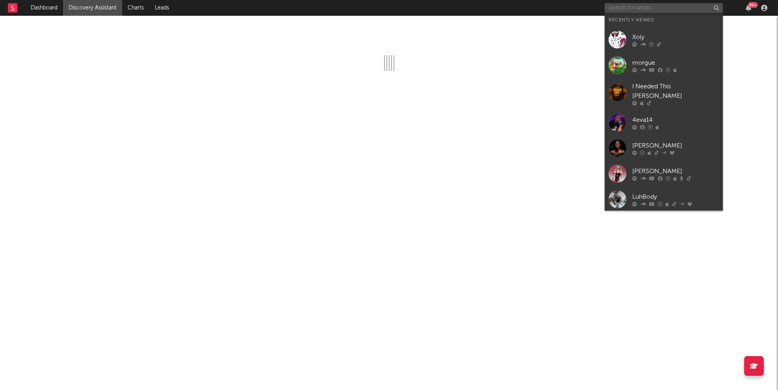
paste input "[URL][DOMAIN_NAME]"
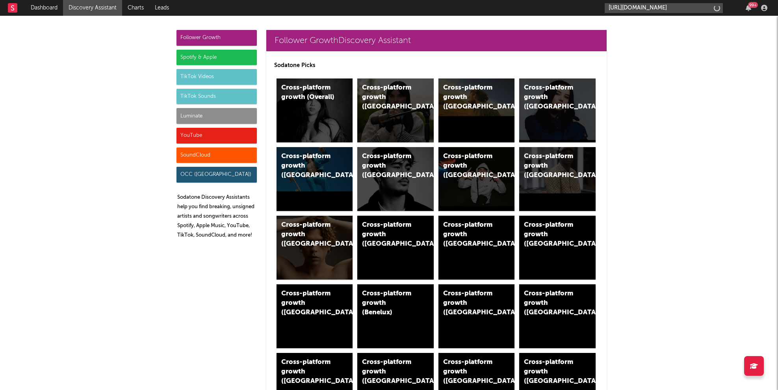
scroll to position [0, 63]
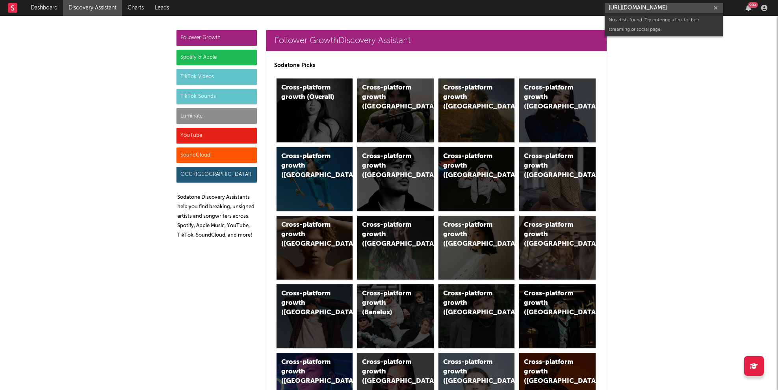
drag, startPoint x: 634, startPoint y: 7, endPoint x: 783, endPoint y: 7, distance: 148.9
click at [778, 7] on html "Dashboard Discovery Assistant Charts Leads [URL][DOMAIN_NAME] 99 + Notification…" at bounding box center [389, 195] width 778 height 390
type input "[URL][DOMAIN_NAME]"
click at [671, 30] on div "4eva17_" at bounding box center [675, 25] width 87 height 9
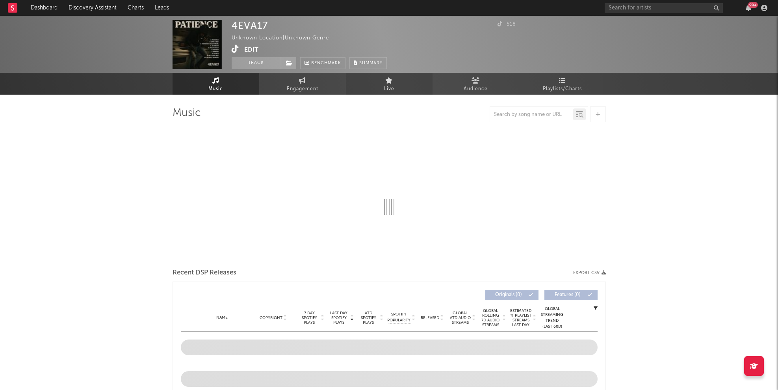
select select "1w"
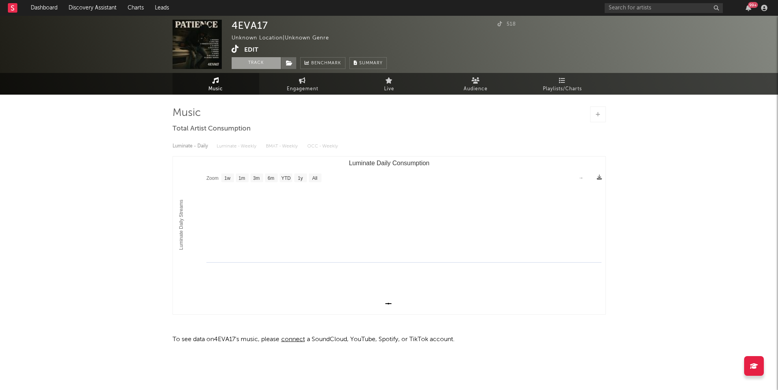
click at [271, 61] on button "Track" at bounding box center [256, 63] width 49 height 12
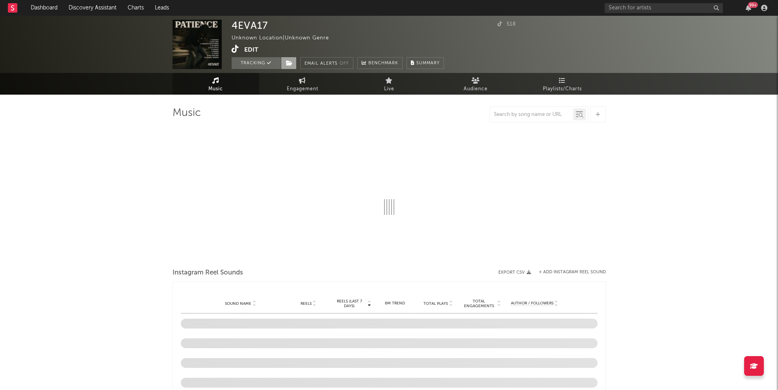
click at [290, 61] on icon at bounding box center [289, 63] width 7 height 6
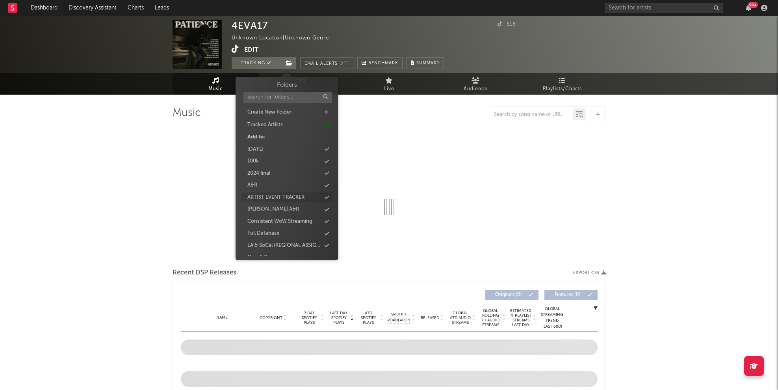
select select "1w"
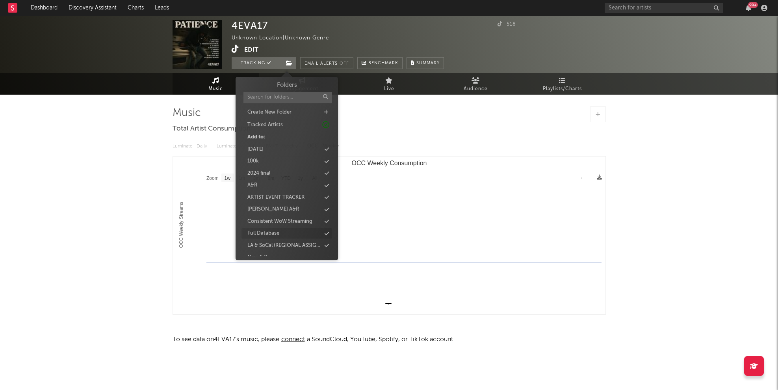
click at [282, 233] on div "Full Database" at bounding box center [286, 233] width 91 height 10
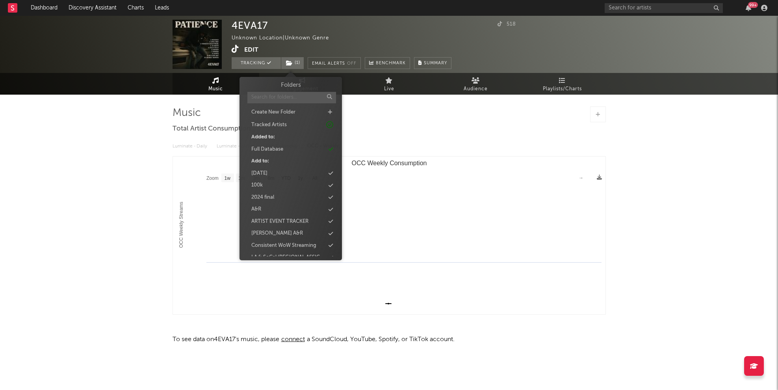
click at [271, 97] on input "text" at bounding box center [291, 97] width 89 height 11
type input "new"
click at [275, 183] on div "new 10/6" at bounding box center [290, 184] width 91 height 10
click at [252, 50] on button "Edit" at bounding box center [251, 50] width 14 height 10
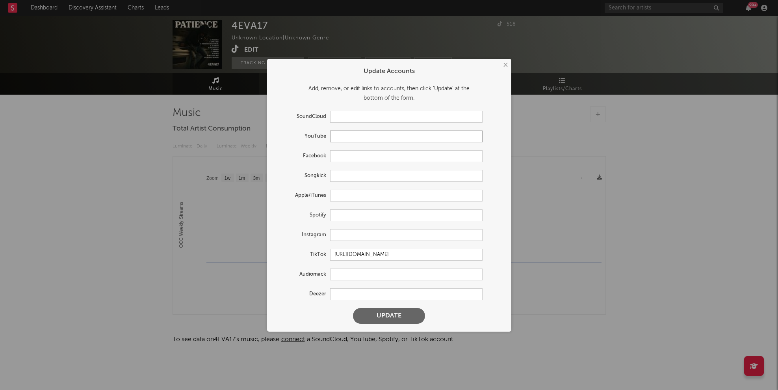
click at [350, 137] on input "text" at bounding box center [406, 136] width 152 height 12
paste input "[URL][DOMAIN_NAME]"
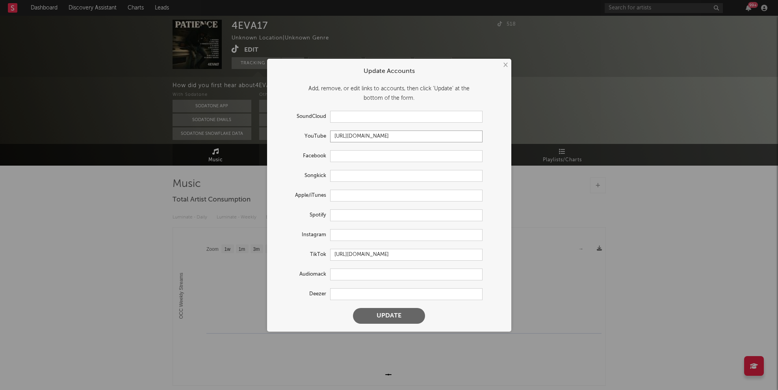
scroll to position [0, 17]
click at [386, 313] on button "Update" at bounding box center [389, 316] width 72 height 16
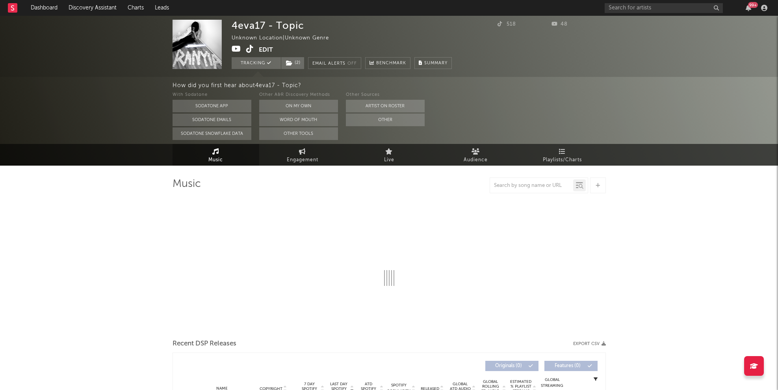
type input "[URL][DOMAIN_NAME]"
select select "1w"
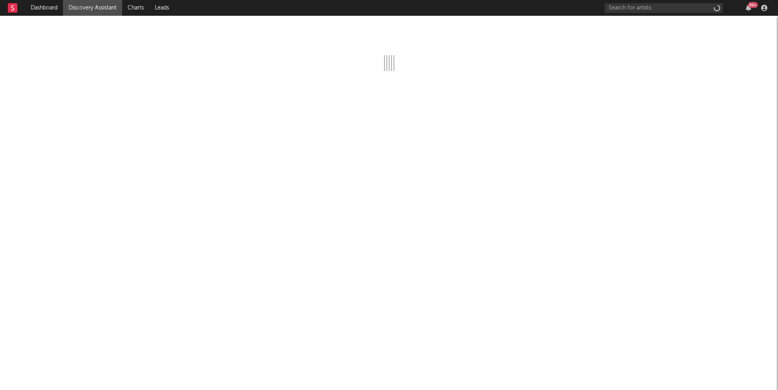
click at [651, 14] on div "99 +" at bounding box center [687, 8] width 165 height 16
click at [647, 8] on input "text" at bounding box center [664, 8] width 118 height 10
paste input "https://www.instagram.com/onetakecarter"
type input "https://www.instagram.com/onetakecarter"
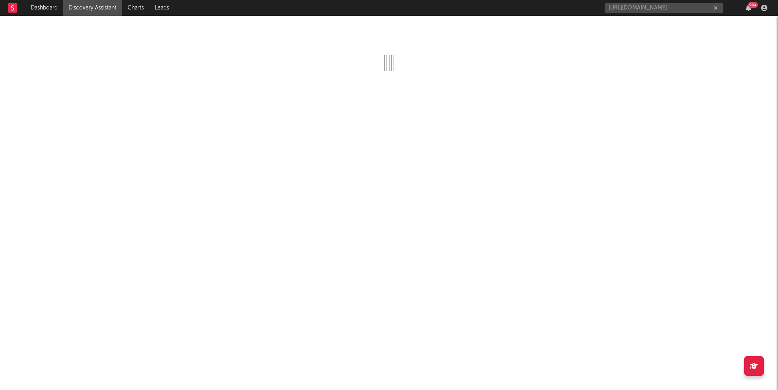
scroll to position [0, 0]
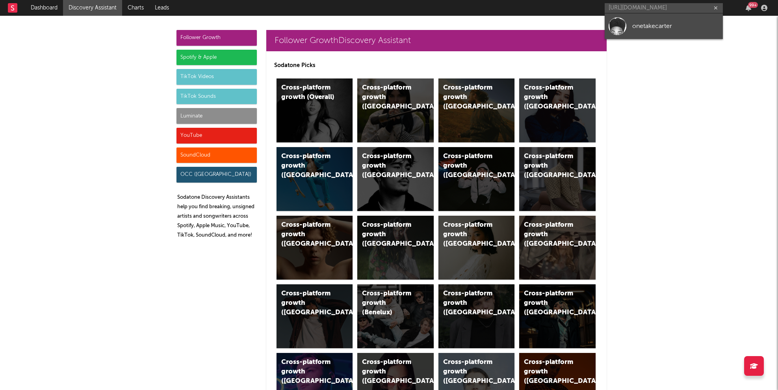
click at [650, 27] on div "onetakecarter" at bounding box center [675, 25] width 87 height 9
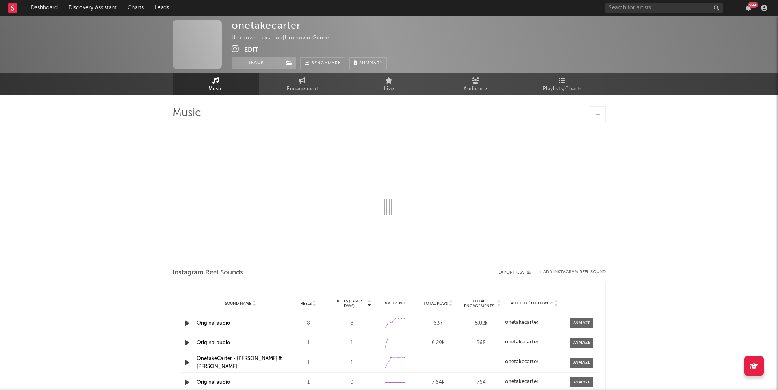
select select "1w"
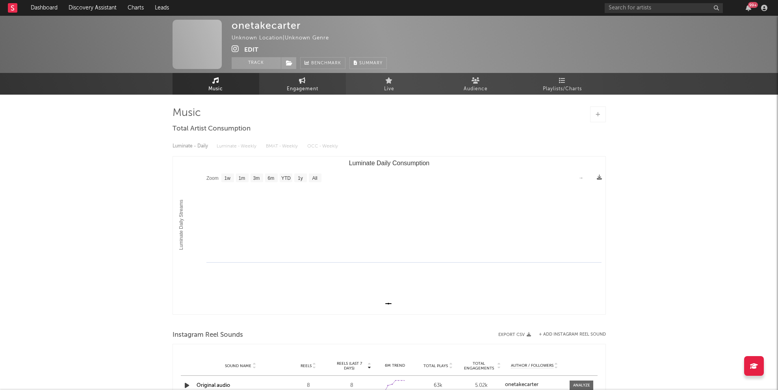
click at [306, 87] on span "Engagement" at bounding box center [303, 88] width 32 height 9
select select "1w"
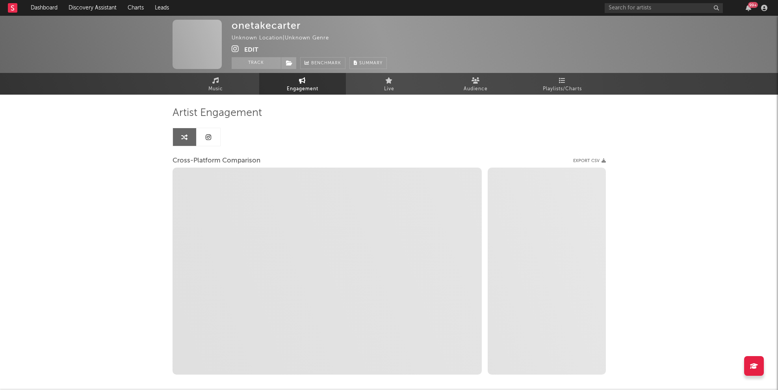
select select "1w"
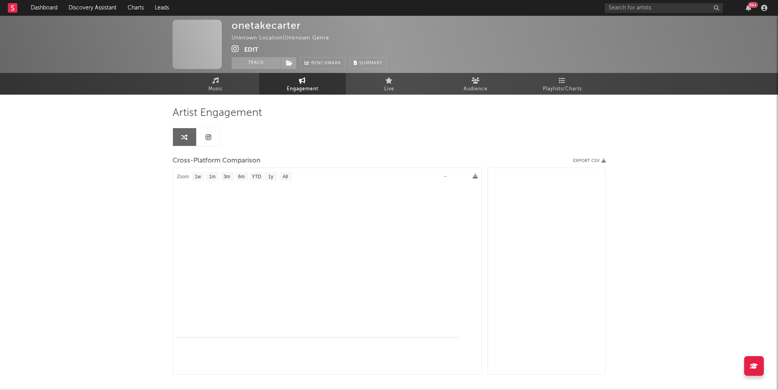
click at [214, 137] on link at bounding box center [209, 137] width 24 height 18
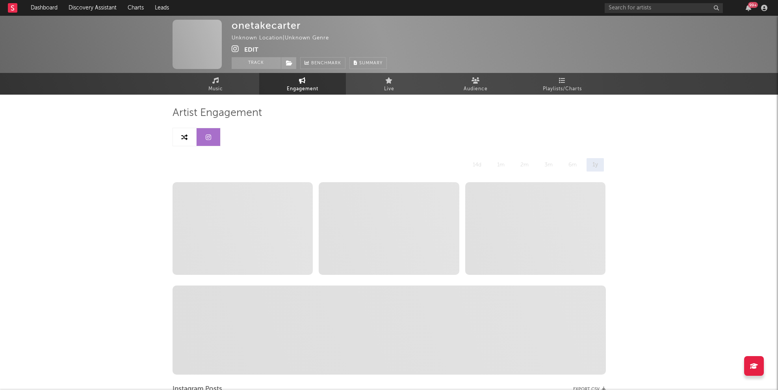
select select "1w"
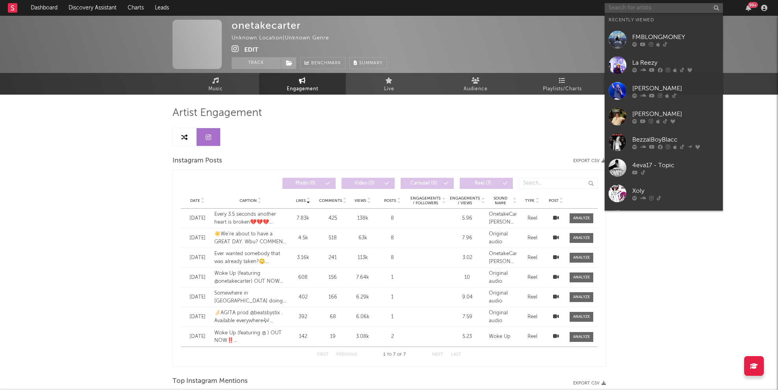
click at [689, 4] on input "text" at bounding box center [664, 8] width 118 height 10
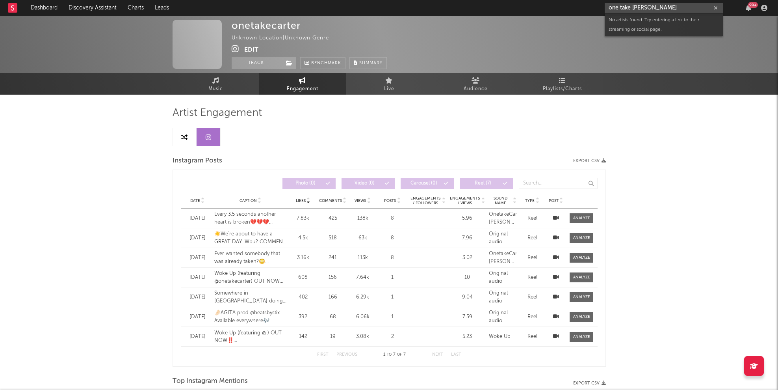
drag, startPoint x: 655, startPoint y: 5, endPoint x: 562, endPoint y: 0, distance: 93.5
click at [562, 0] on nav "Dashboard Discovery Assistant Charts Leads one take carter 99 +" at bounding box center [389, 8] width 778 height 16
paste input "https://www.youtube.com/watch?v=kzaMlRt2-_o"
click at [668, 6] on input "https://www.youtube.com/watch?v=kzaMlRt2-_o" at bounding box center [664, 8] width 118 height 10
paste input "@OnetakecarteR"
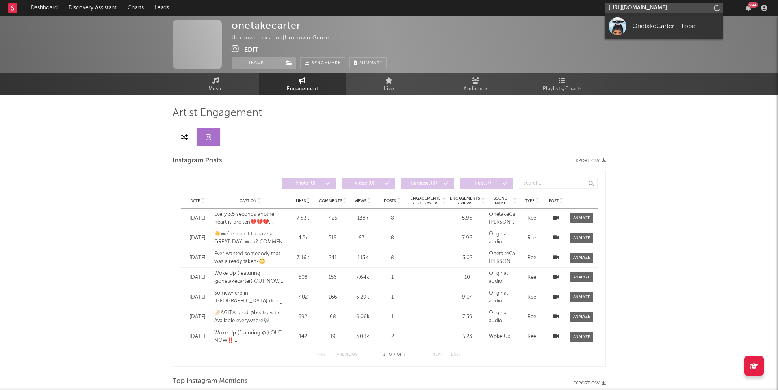
scroll to position [0, 9]
type input "https://www.youtube.com/@OnetakecarteR"
click at [657, 24] on div "OnetakeCarter" at bounding box center [675, 25] width 87 height 9
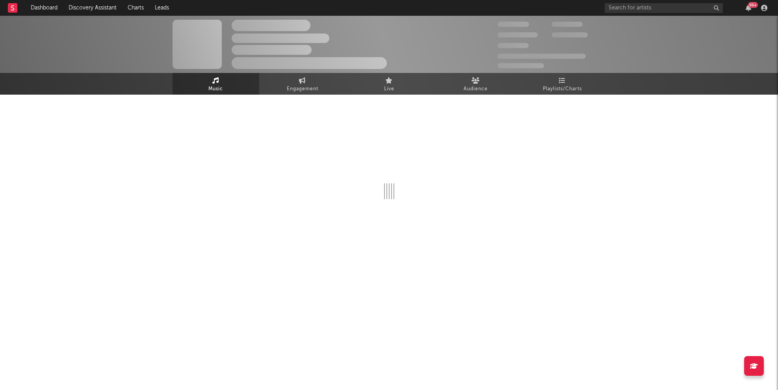
select select "1w"
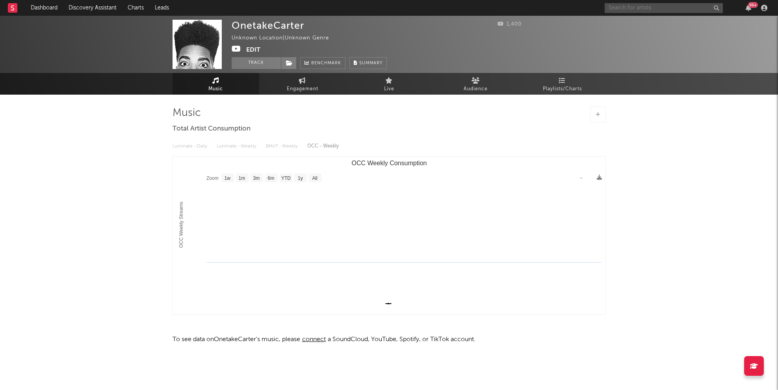
click at [628, 9] on input "text" at bounding box center [664, 8] width 118 height 10
paste input "onetakecarter"
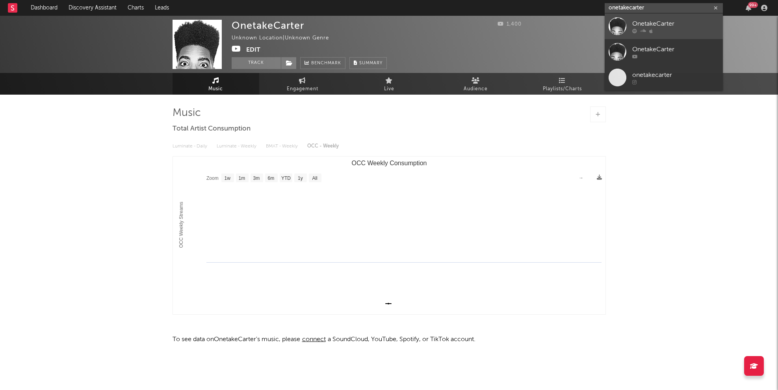
type input "onetakecarter"
click at [663, 26] on div "OnetakeCarter" at bounding box center [675, 23] width 87 height 9
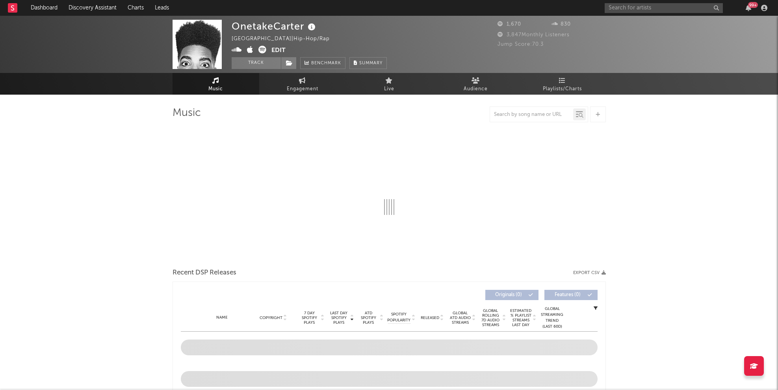
select select "1w"
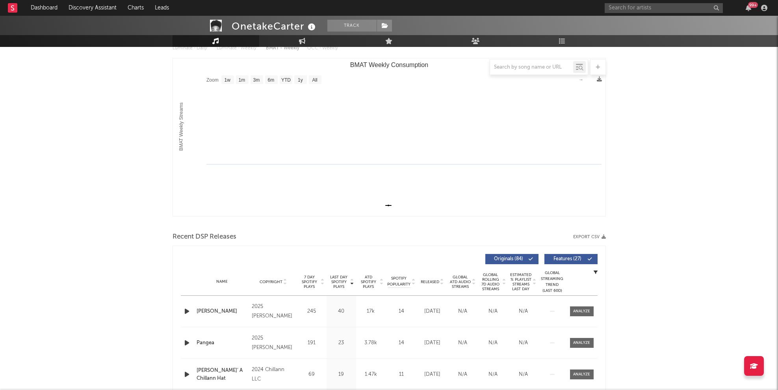
scroll to position [205, 0]
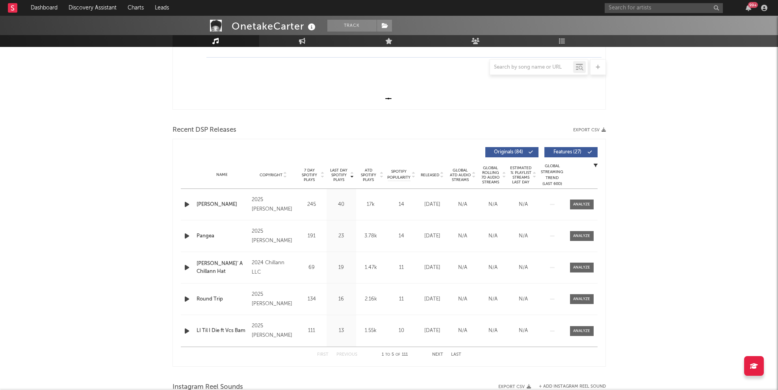
click at [434, 174] on span "Released" at bounding box center [430, 175] width 19 height 5
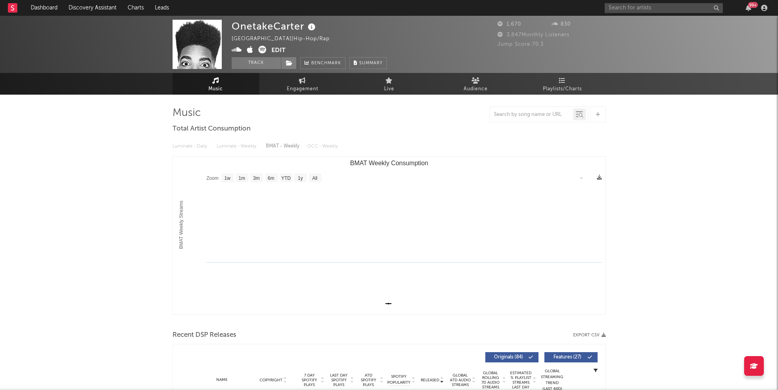
click at [197, 79] on link "Music" at bounding box center [216, 84] width 87 height 22
